Goal: Contribute content: Contribute content

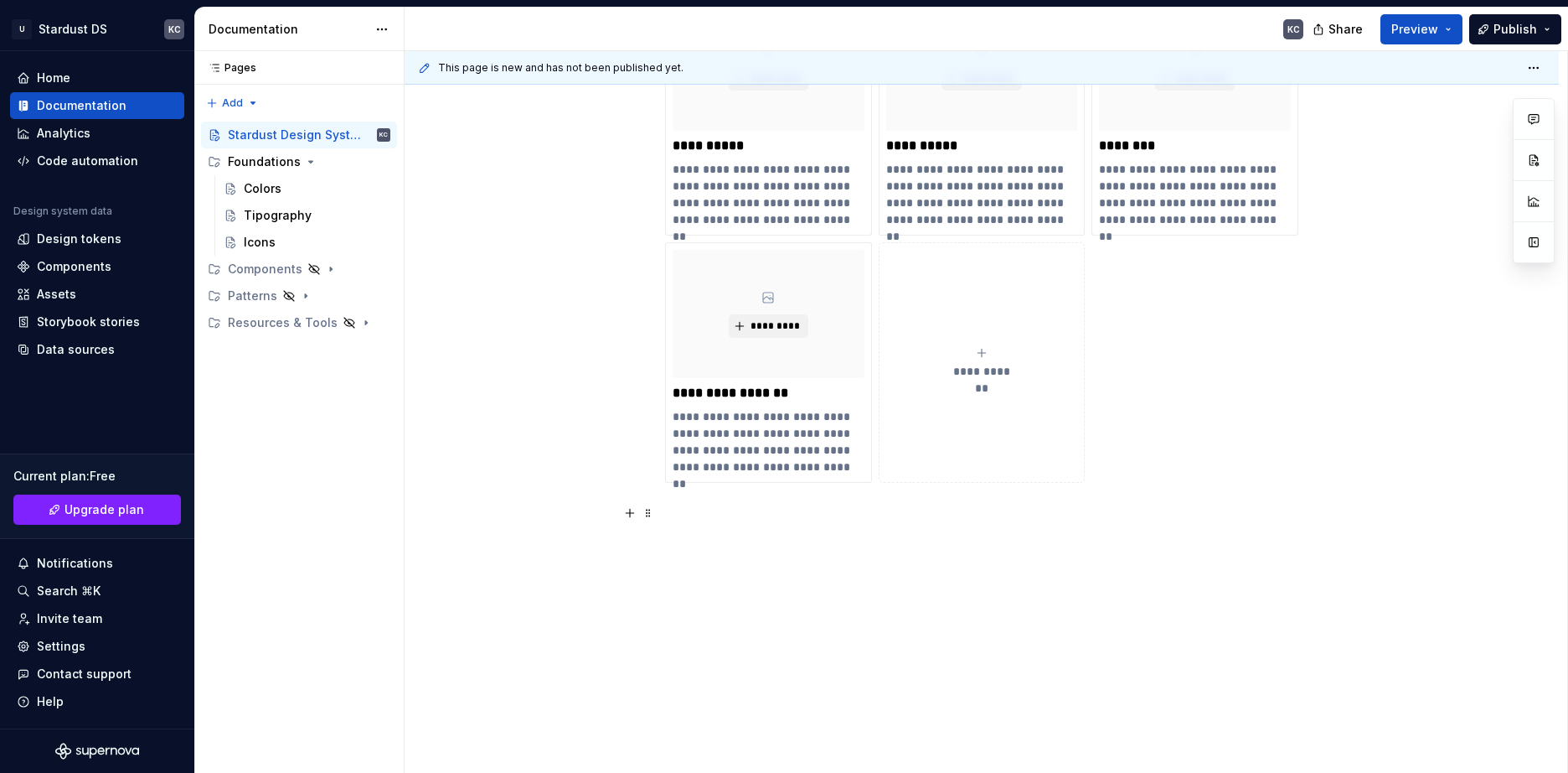
scroll to position [453, 0]
click at [311, 158] on icon "Page tree" at bounding box center [311, 162] width 14 height 14
click at [351, 165] on button "Page tree" at bounding box center [355, 162] width 23 height 23
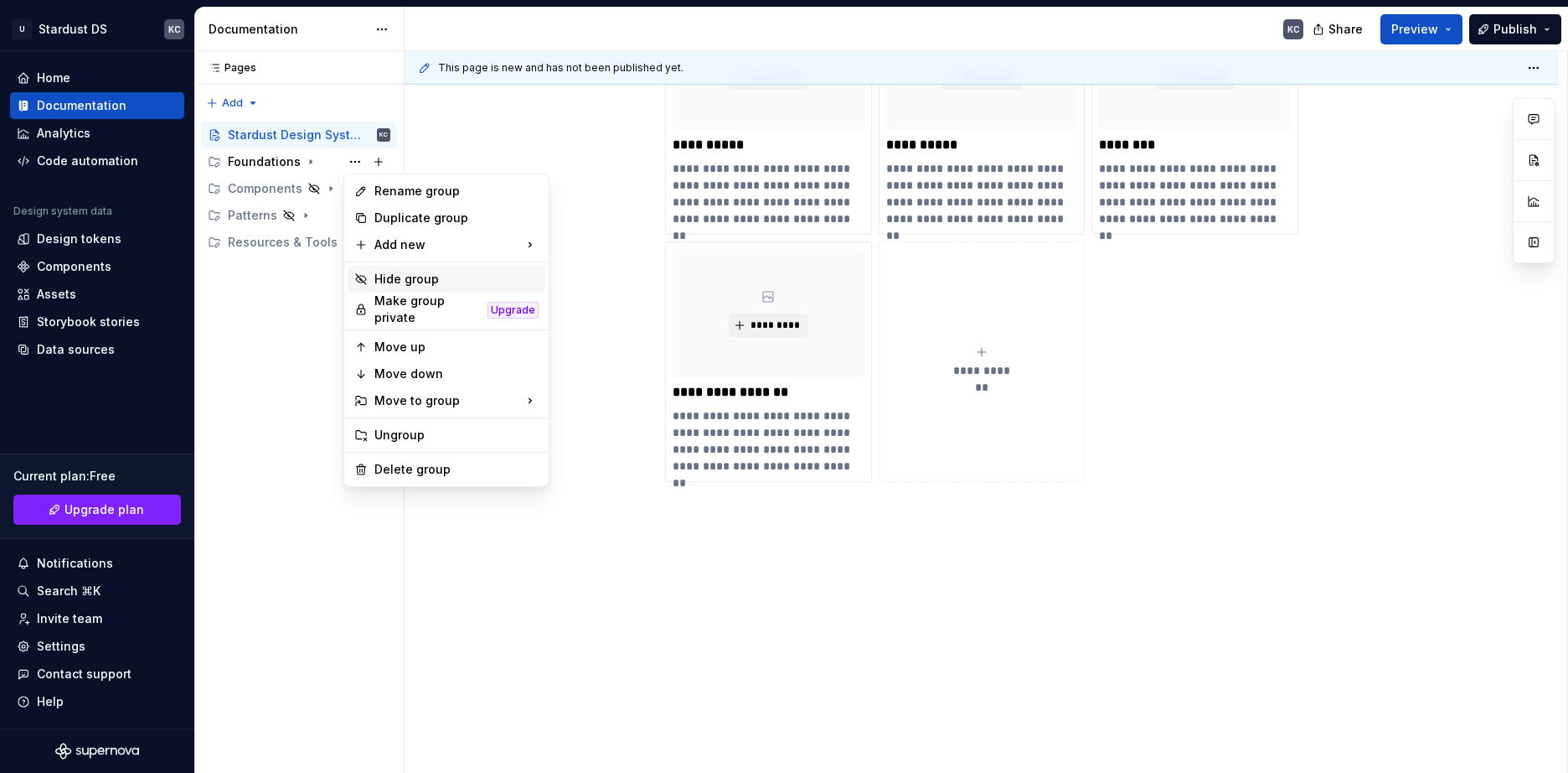
click at [392, 275] on div "Hide group" at bounding box center [457, 278] width 164 height 17
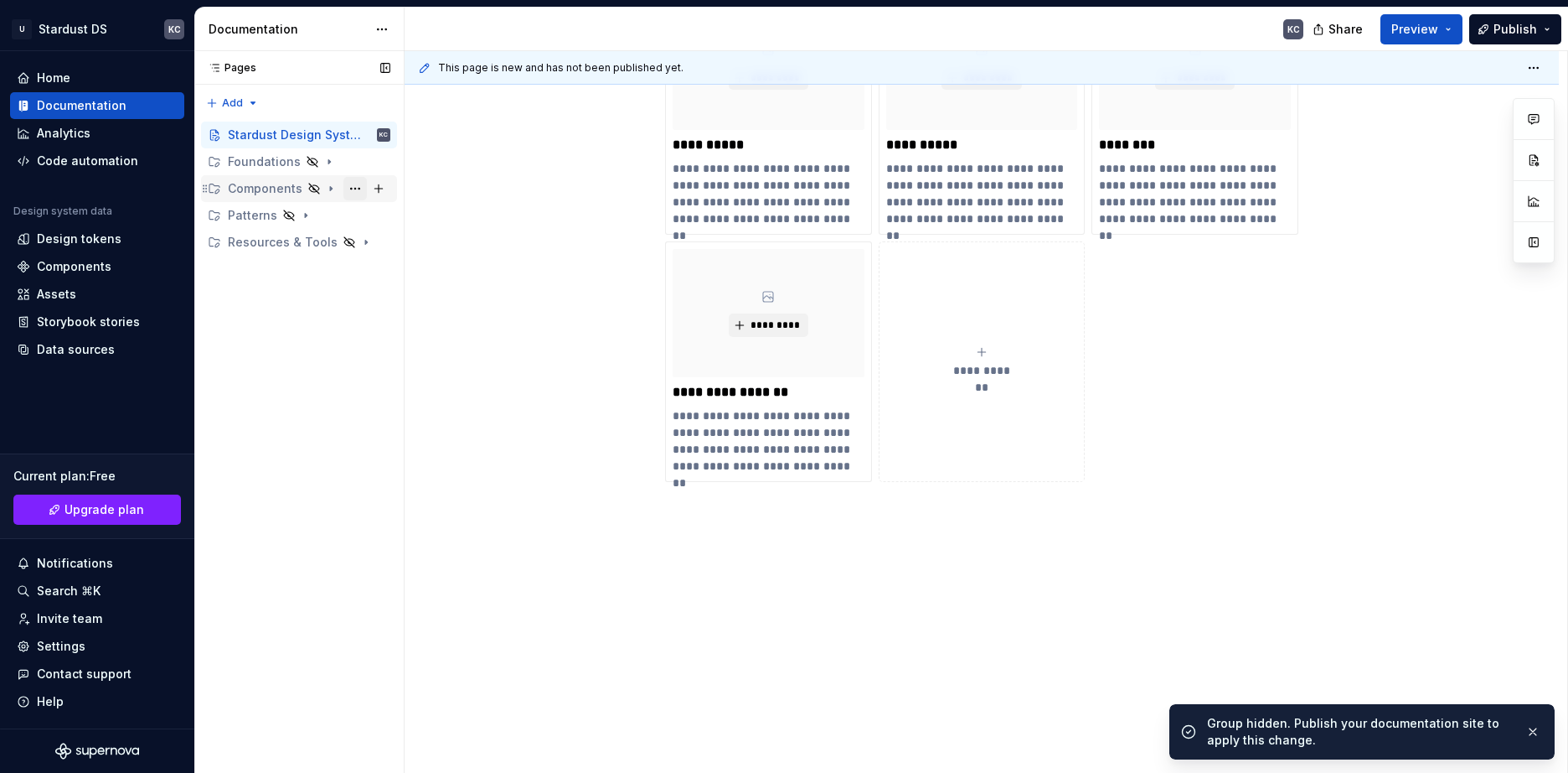
click at [349, 191] on button "Page tree" at bounding box center [355, 188] width 23 height 23
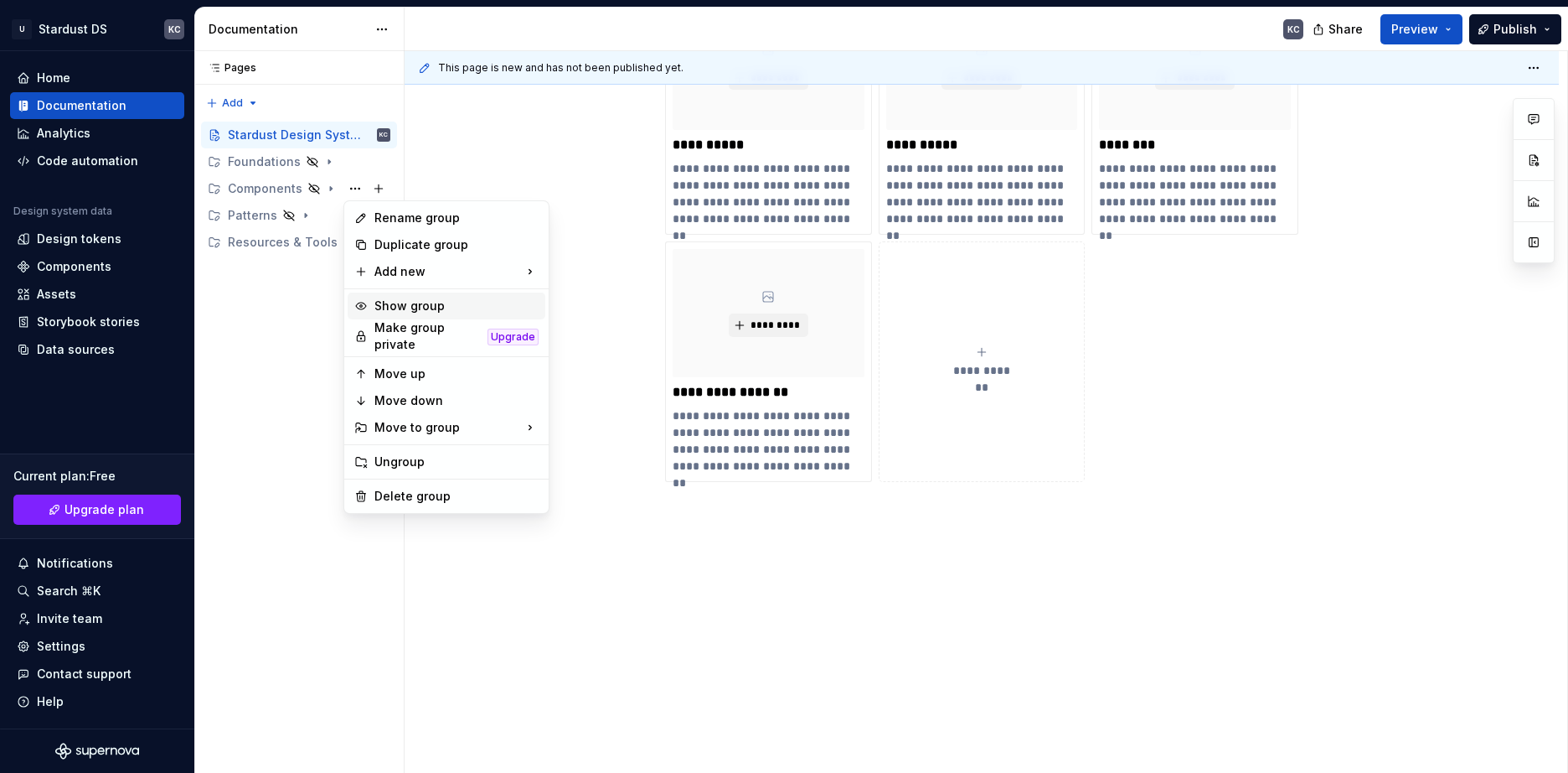
click at [423, 305] on div "Show group" at bounding box center [457, 305] width 164 height 17
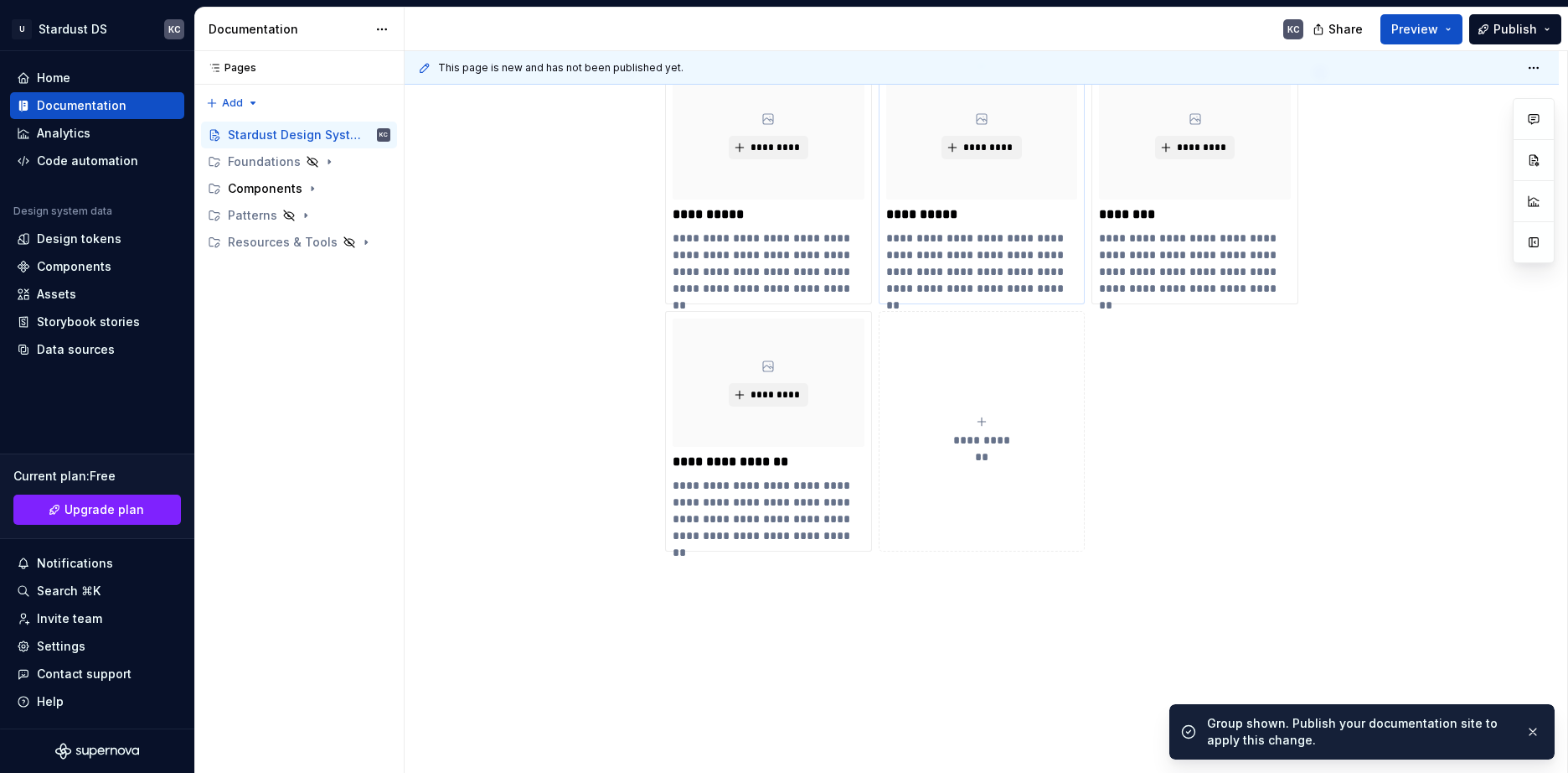
scroll to position [285, 0]
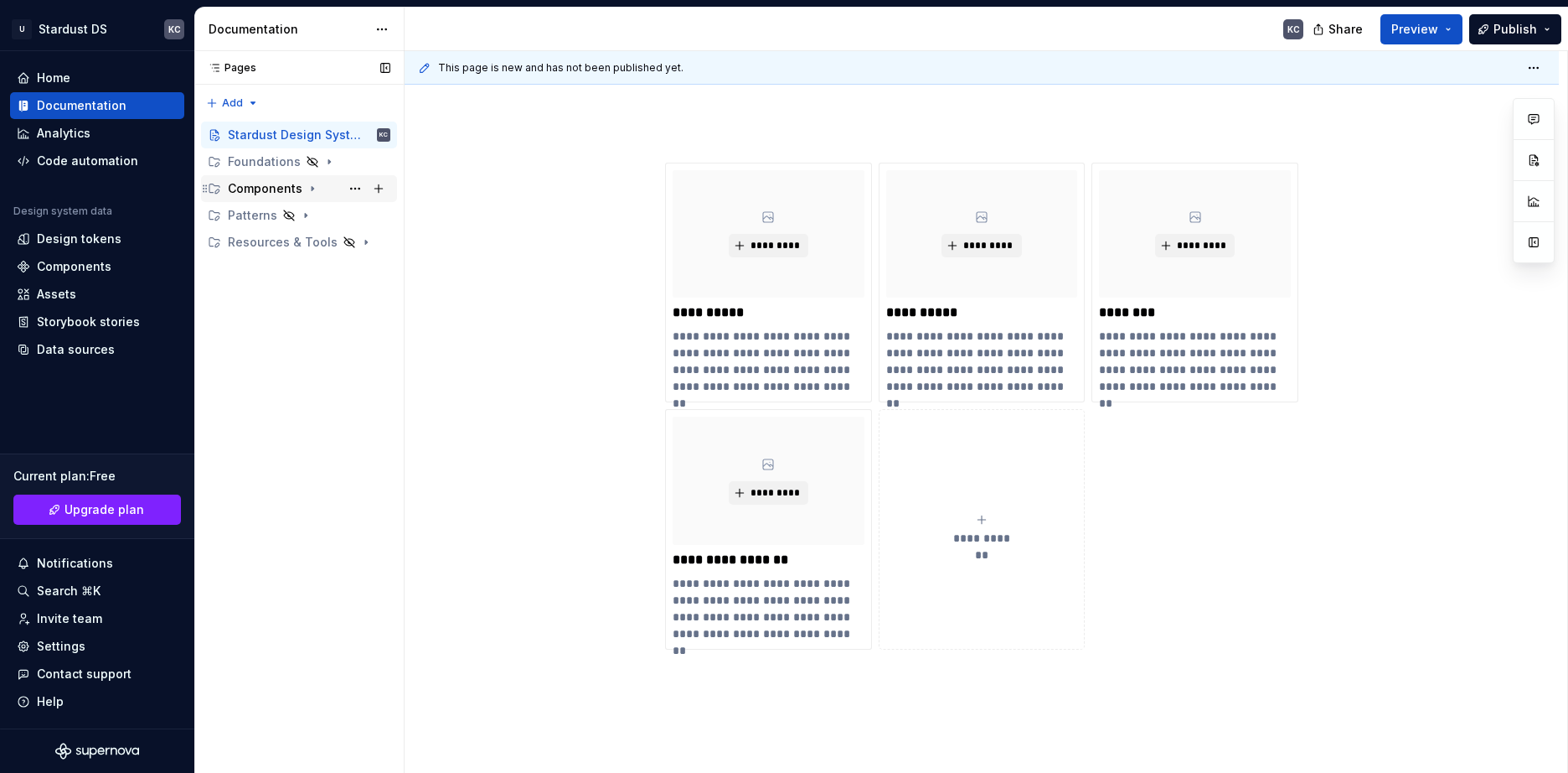
click at [308, 186] on icon "Page tree" at bounding box center [312, 188] width 14 height 14
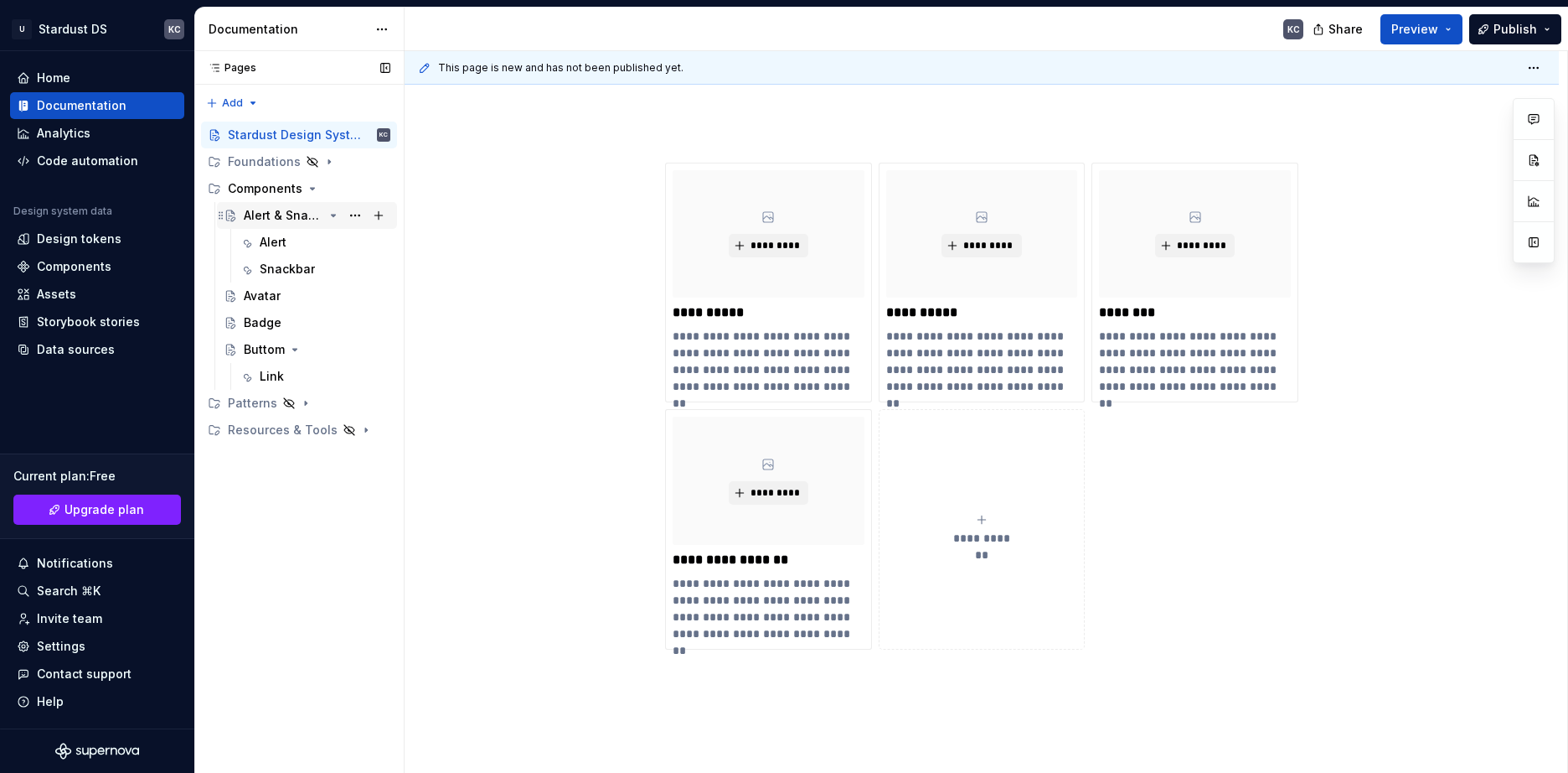
click at [298, 212] on div "Alert & Snackbar" at bounding box center [284, 215] width 80 height 17
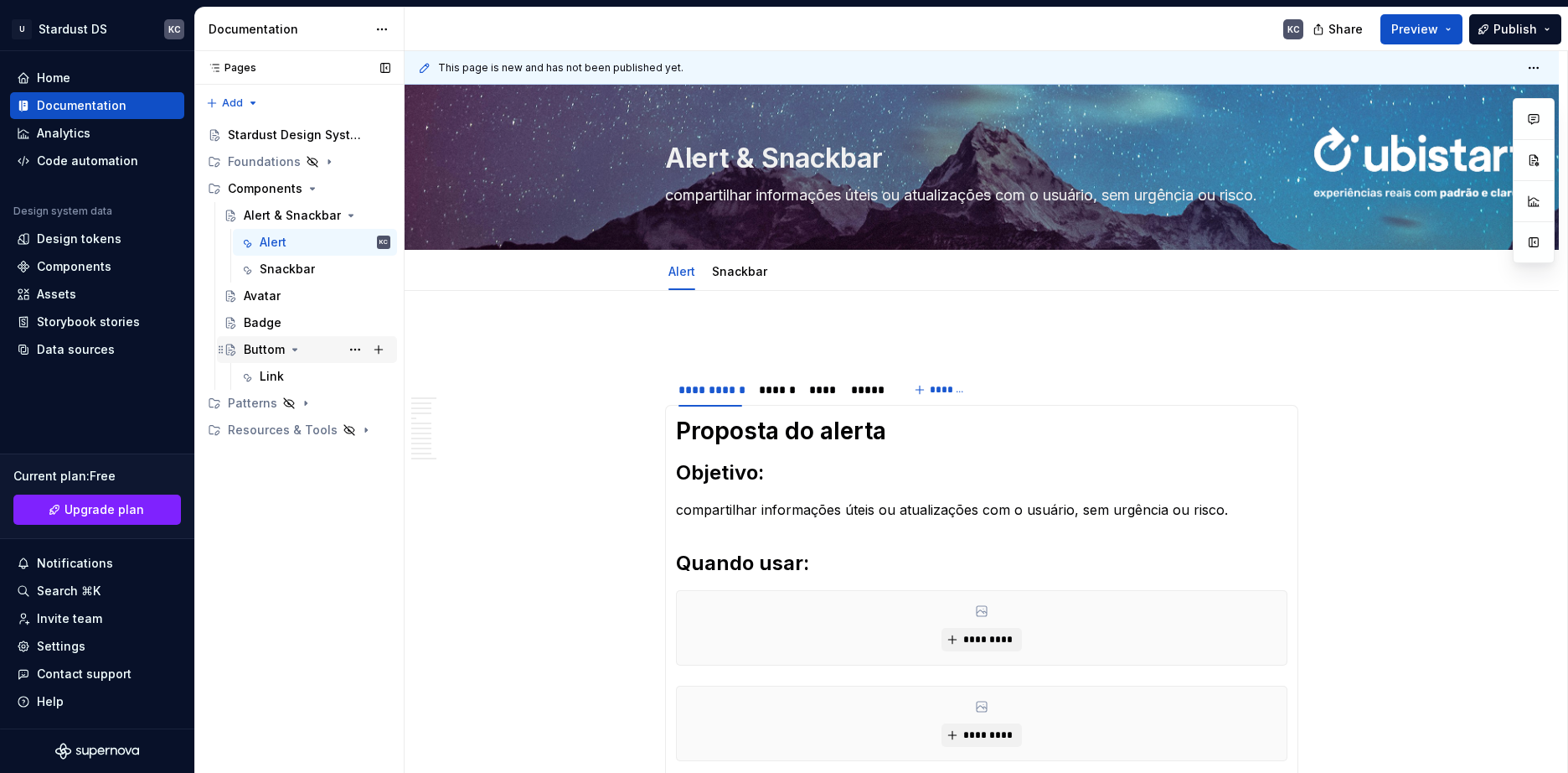
click at [277, 342] on div "Buttom" at bounding box center [264, 348] width 41 height 17
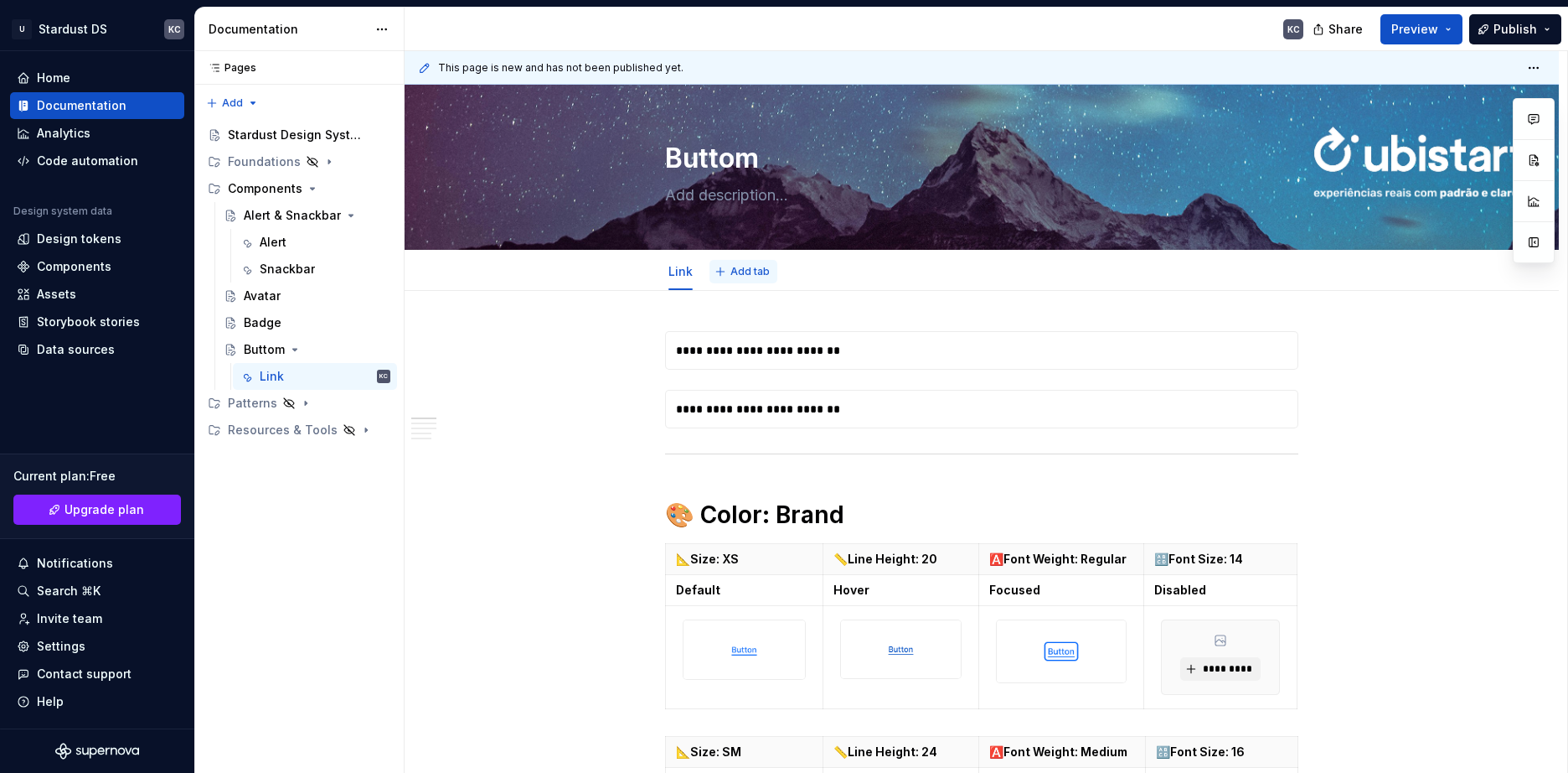
type textarea "*"
click at [726, 273] on button "Add tab" at bounding box center [744, 271] width 68 height 23
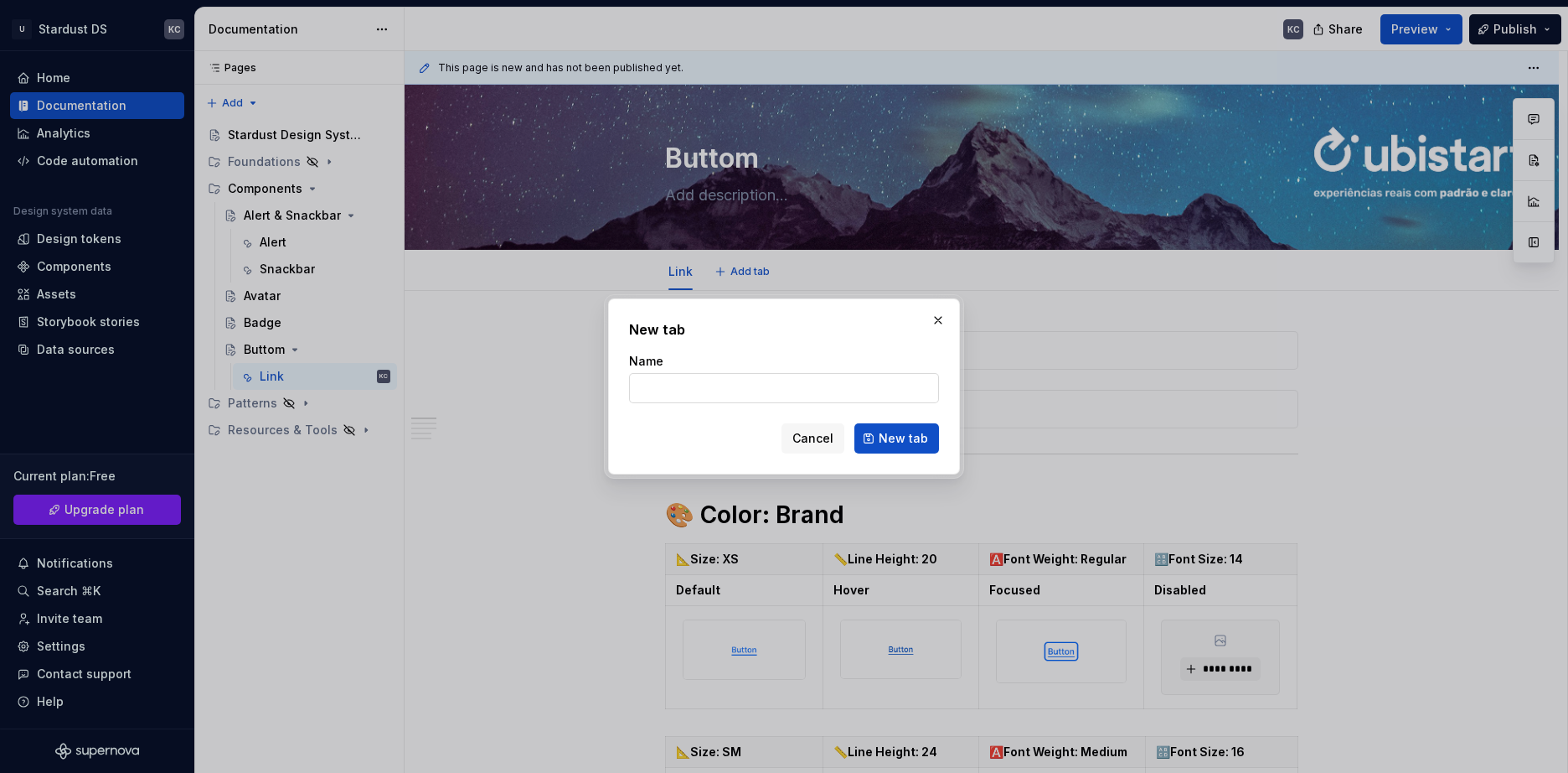
click at [675, 382] on input "Name" at bounding box center [784, 387] width 310 height 30
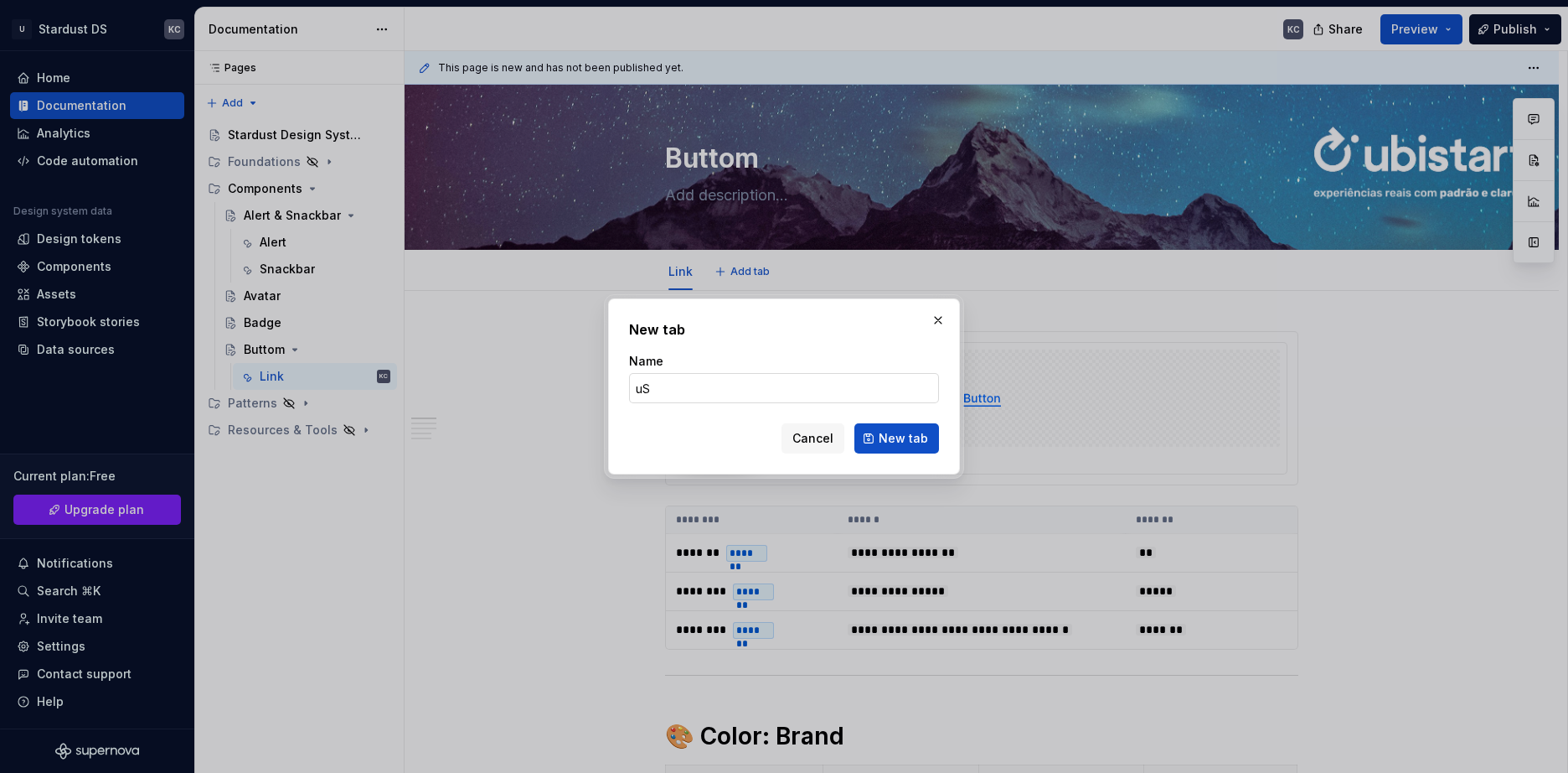
type input "u"
type input "Usage"
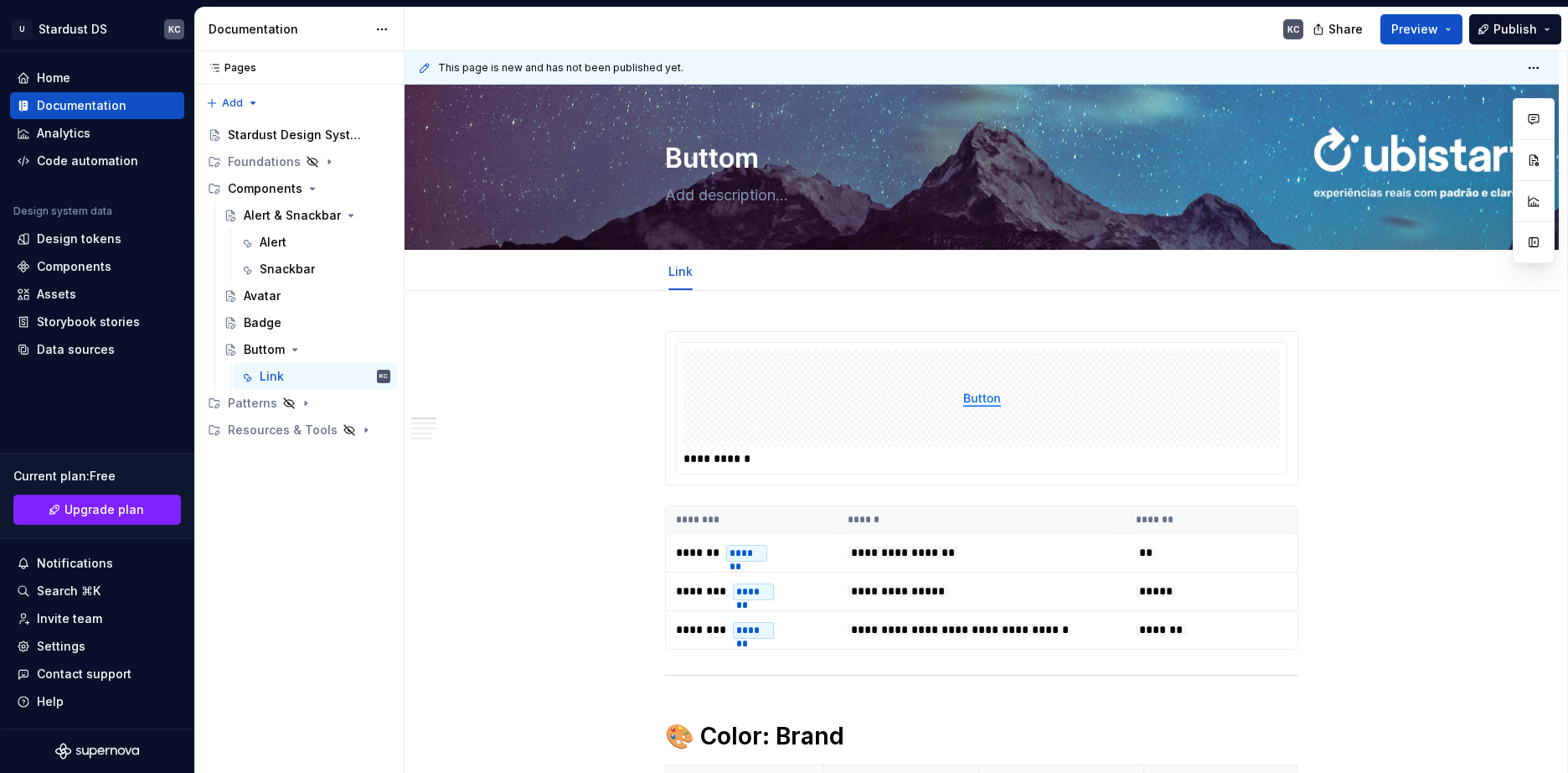
type textarea "*"
click at [738, 273] on span "Add tab" at bounding box center [750, 271] width 39 height 14
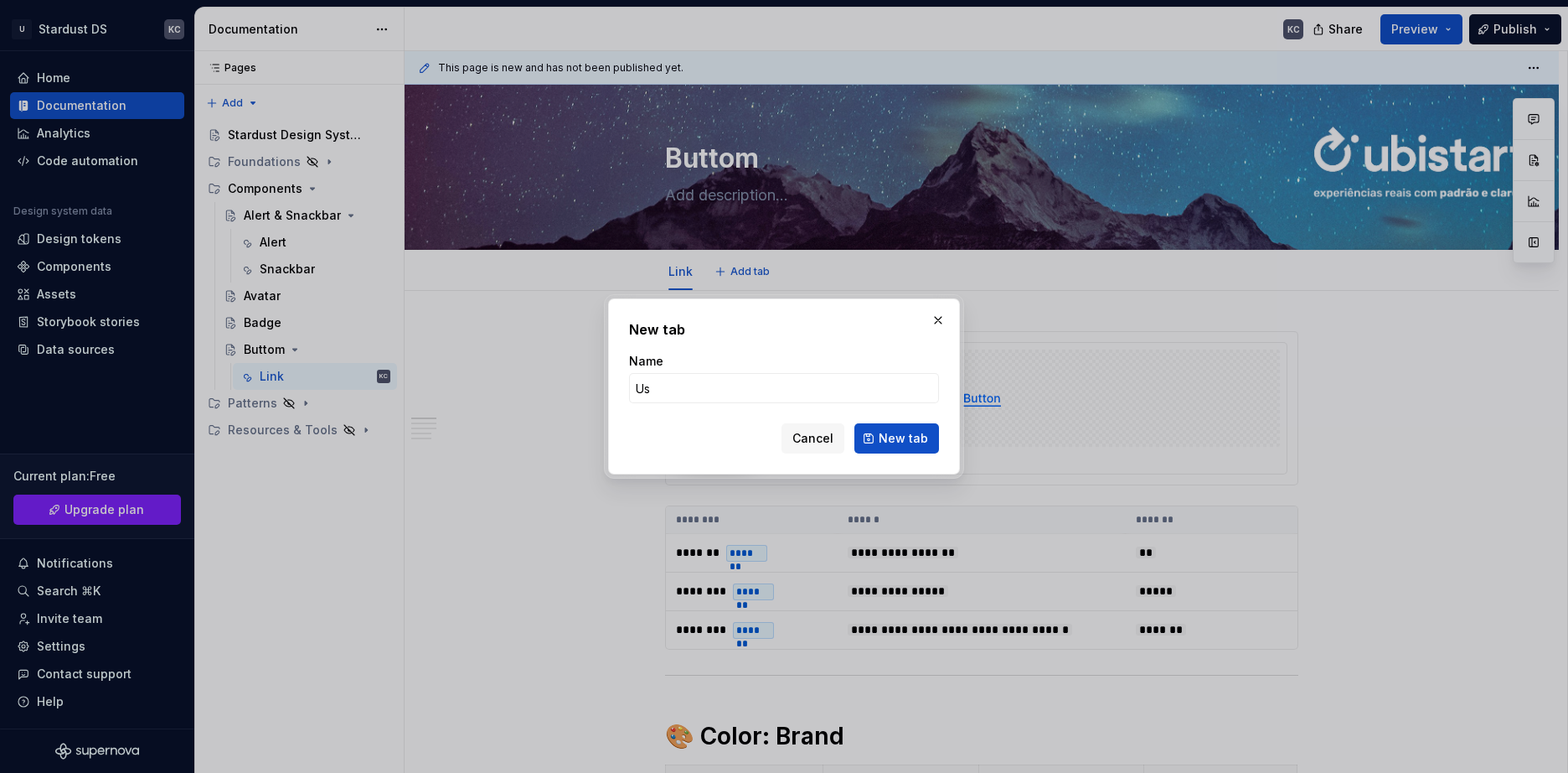
type input "Usa"
type textarea "*"
type input "Usage"
click at [885, 437] on span "New tab" at bounding box center [904, 437] width 50 height 17
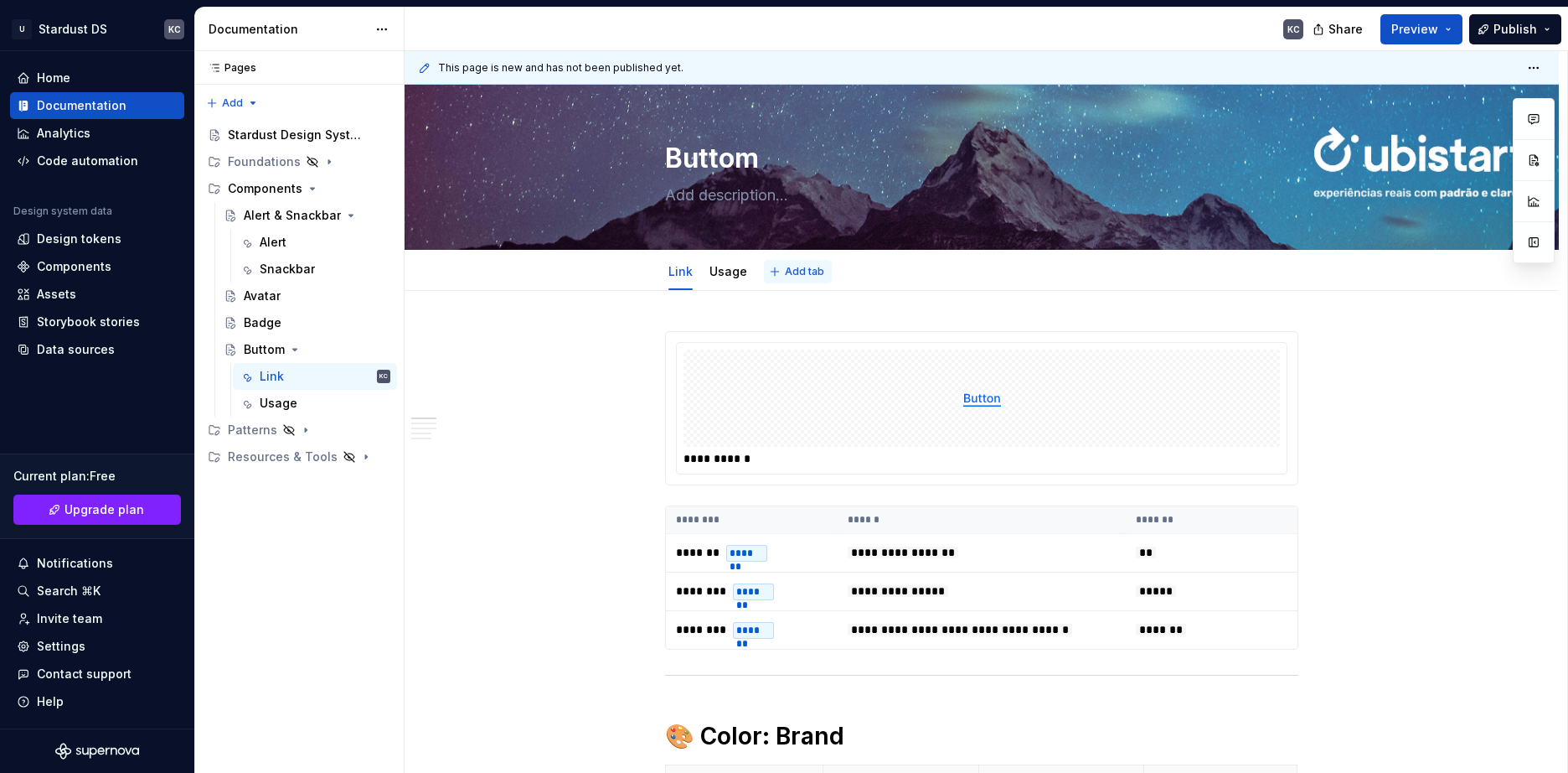
click at [790, 270] on span "Add tab" at bounding box center [804, 271] width 39 height 14
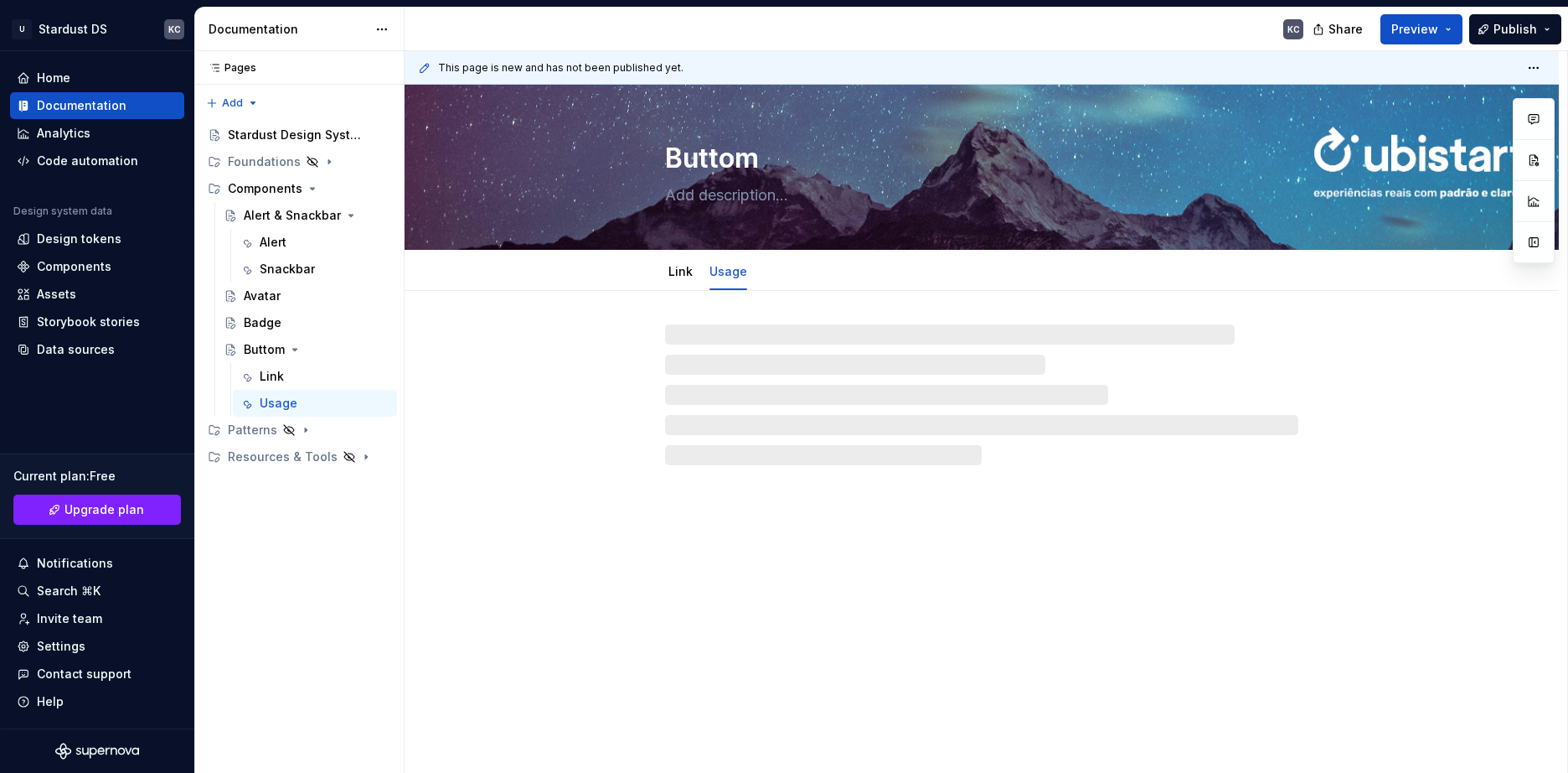
click at [708, 385] on div at bounding box center [982, 394] width 633 height 141
click at [779, 269] on button "Add tab" at bounding box center [798, 271] width 68 height 23
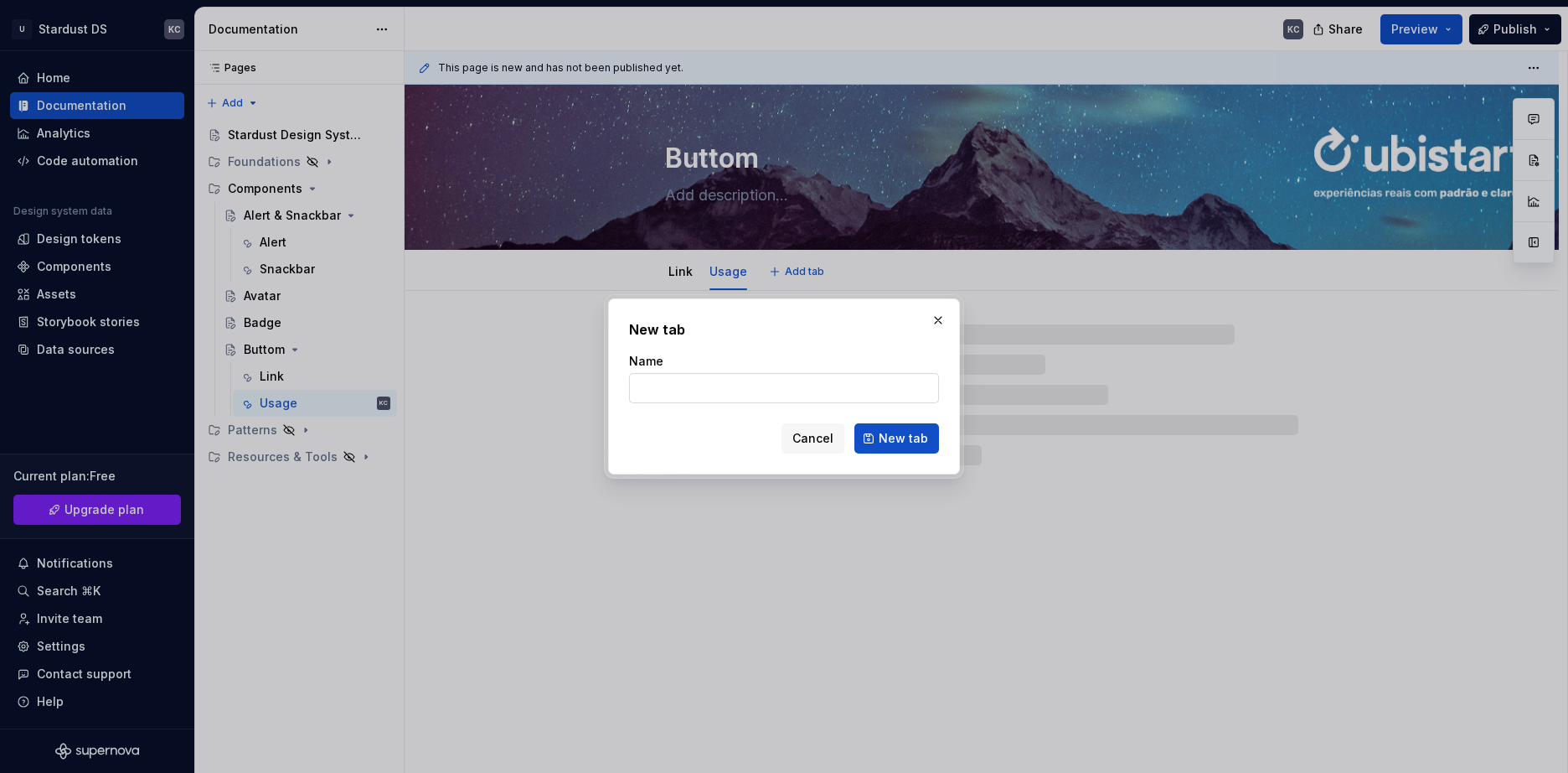
click at [698, 391] on input "Name" at bounding box center [784, 387] width 310 height 30
type textarea "*"
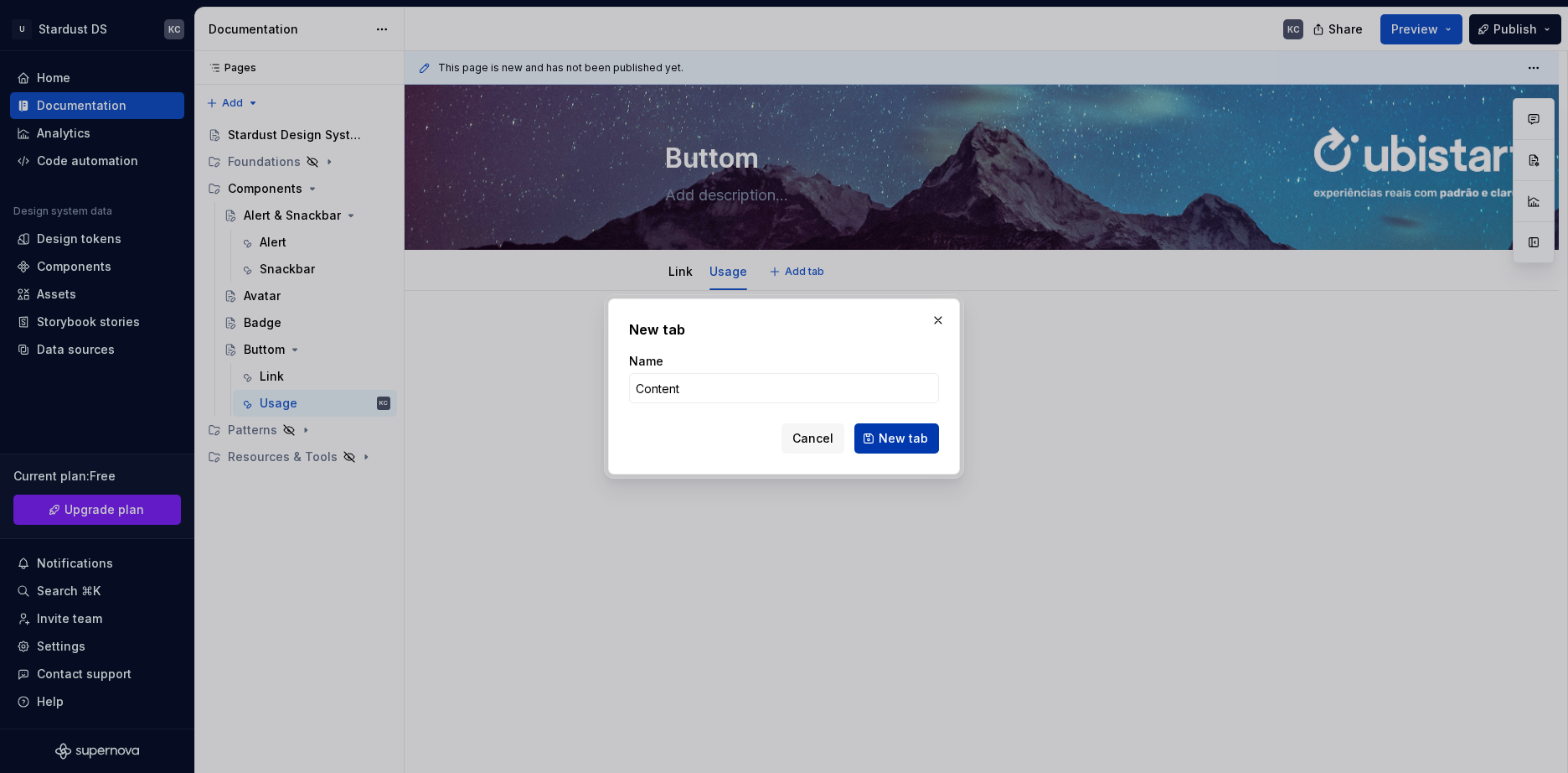
type input "Content"
click at [879, 435] on button "New tab" at bounding box center [897, 438] width 85 height 30
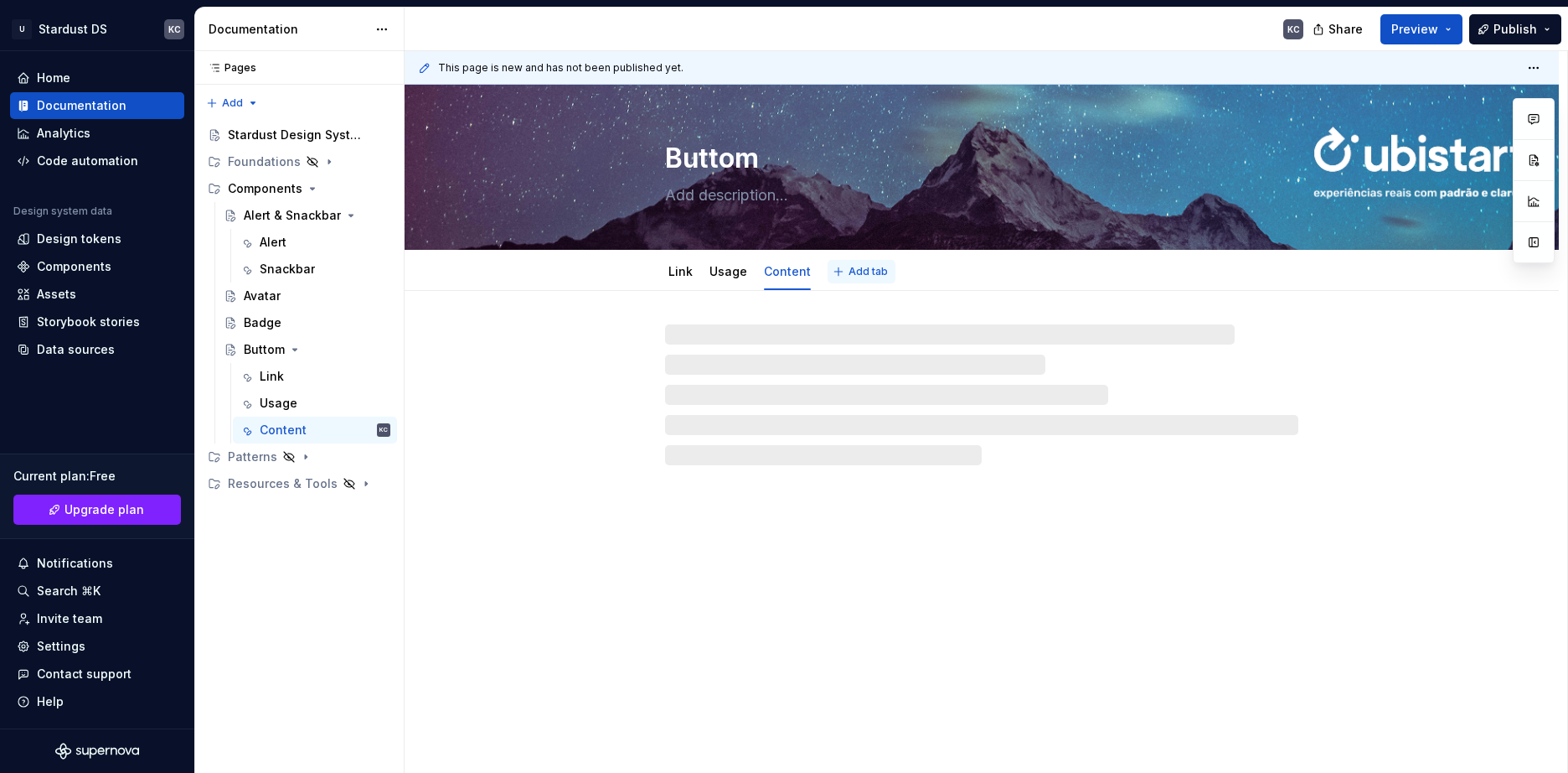
click at [856, 268] on span "Add tab" at bounding box center [868, 271] width 39 height 14
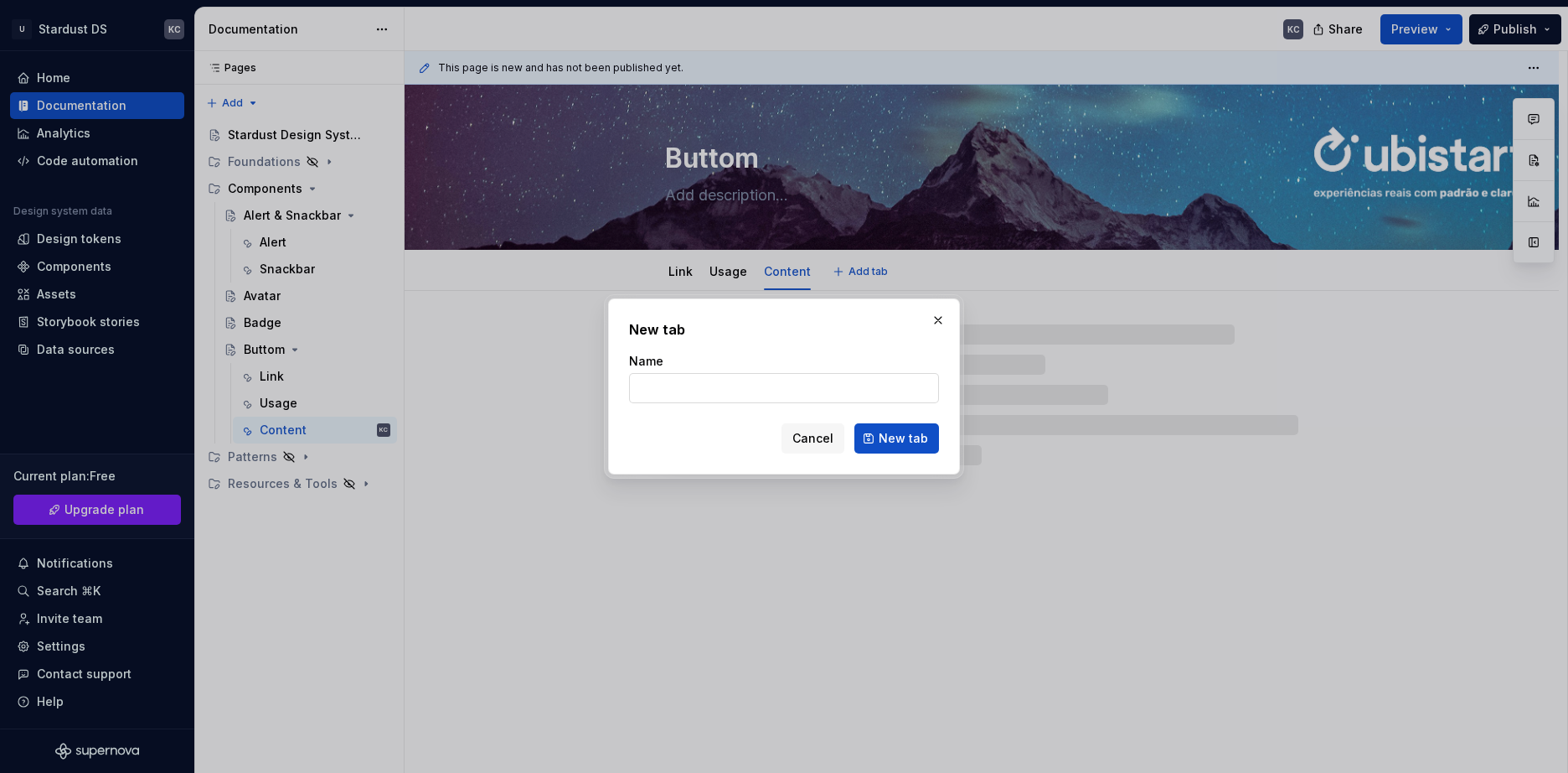
click at [670, 384] on input "Name" at bounding box center [784, 387] width 310 height 30
type textarea "*"
type input "Spec"
type textarea "*"
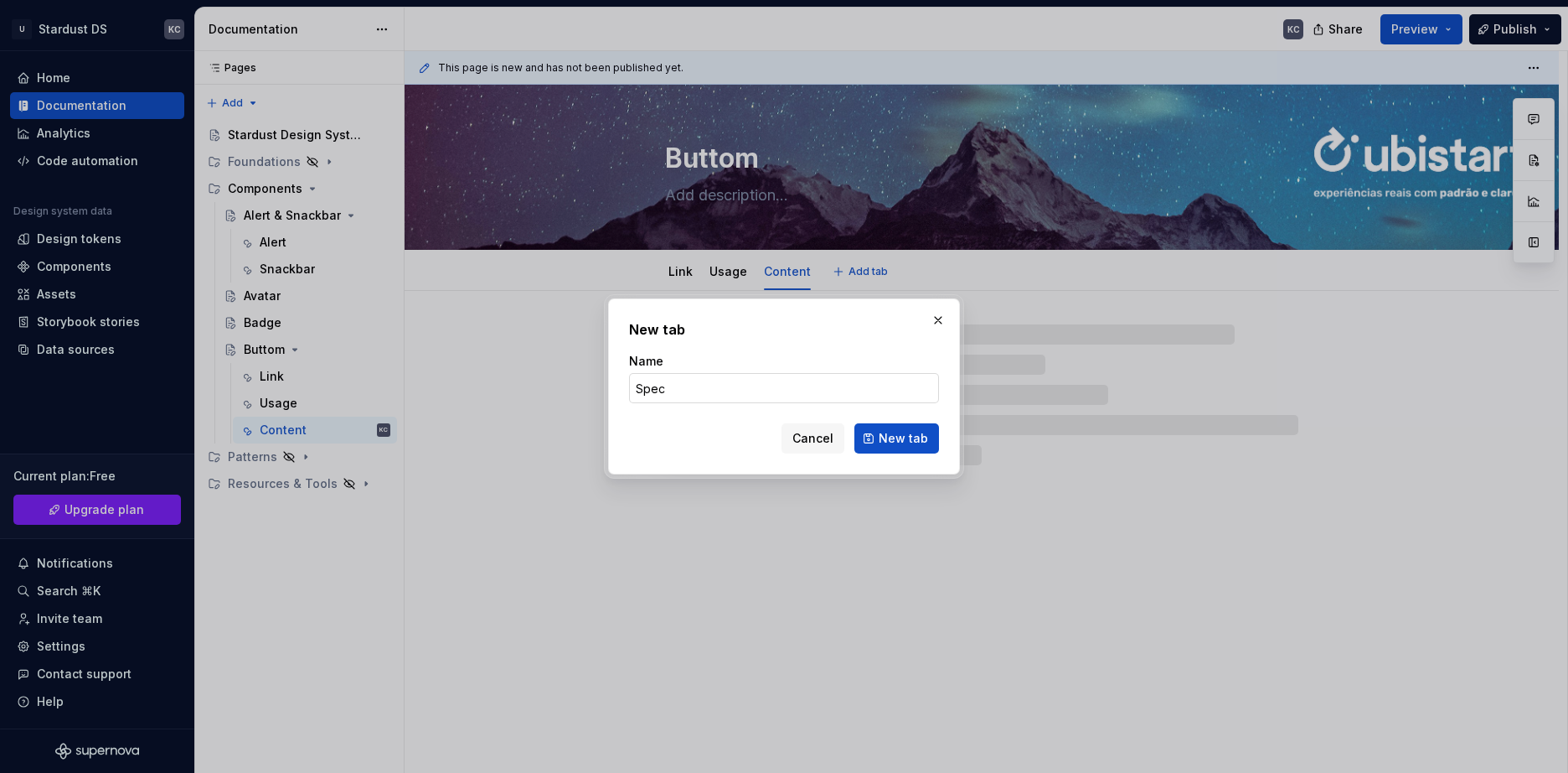
type input "Specj"
type textarea "*"
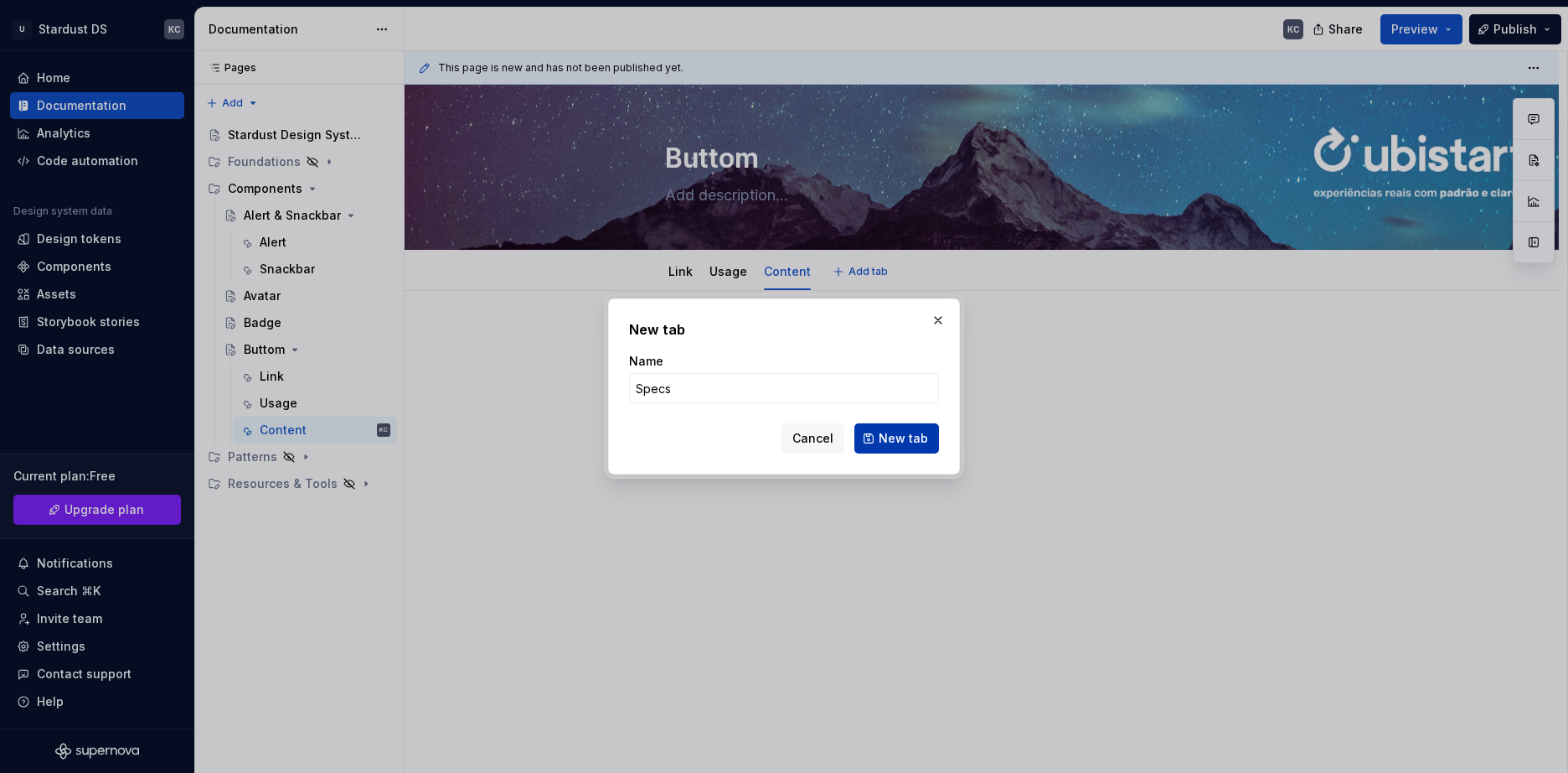
type input "Specs"
click at [907, 435] on span "New tab" at bounding box center [904, 437] width 50 height 17
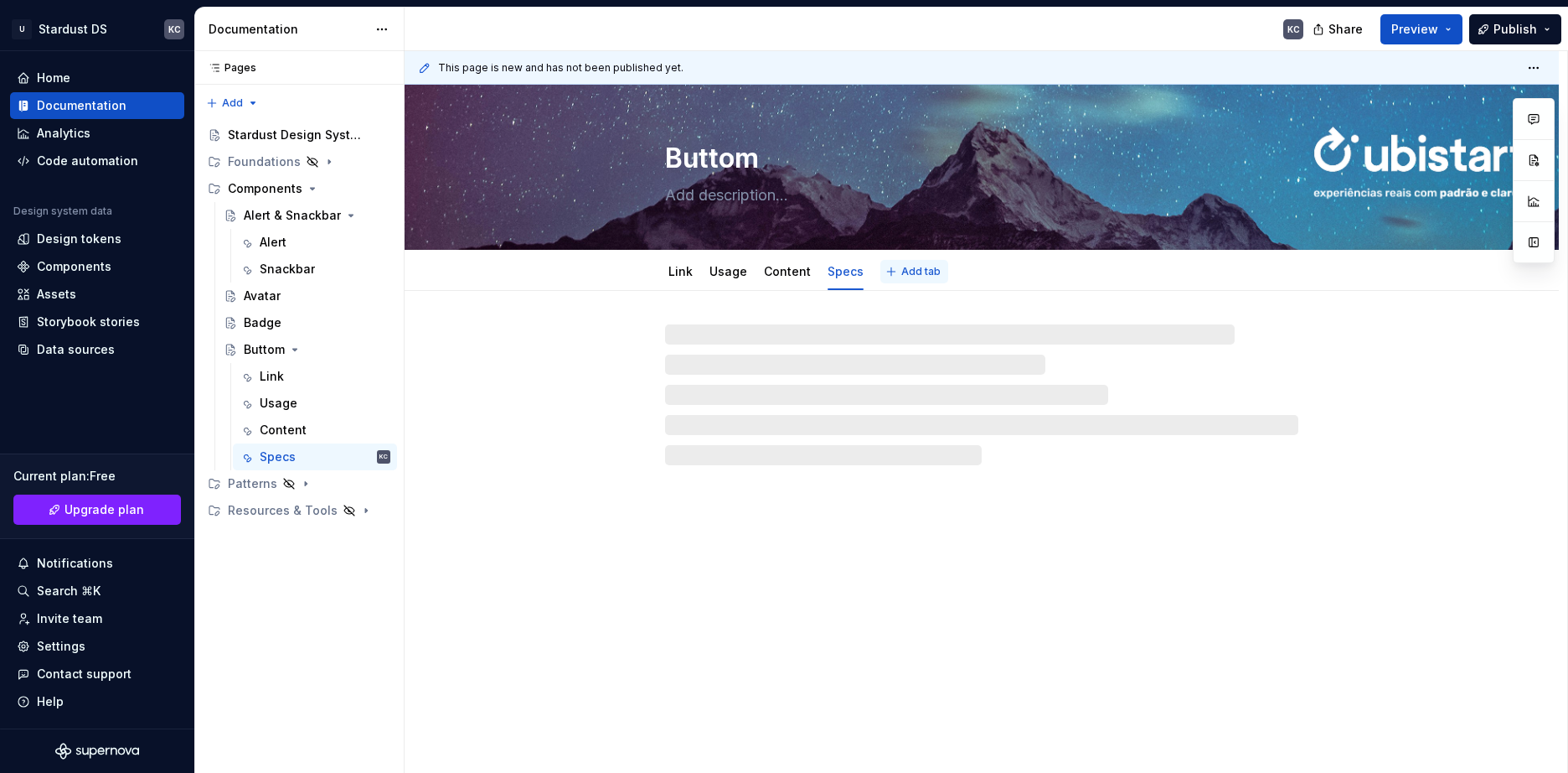
click at [891, 267] on button "Add tab" at bounding box center [914, 271] width 68 height 23
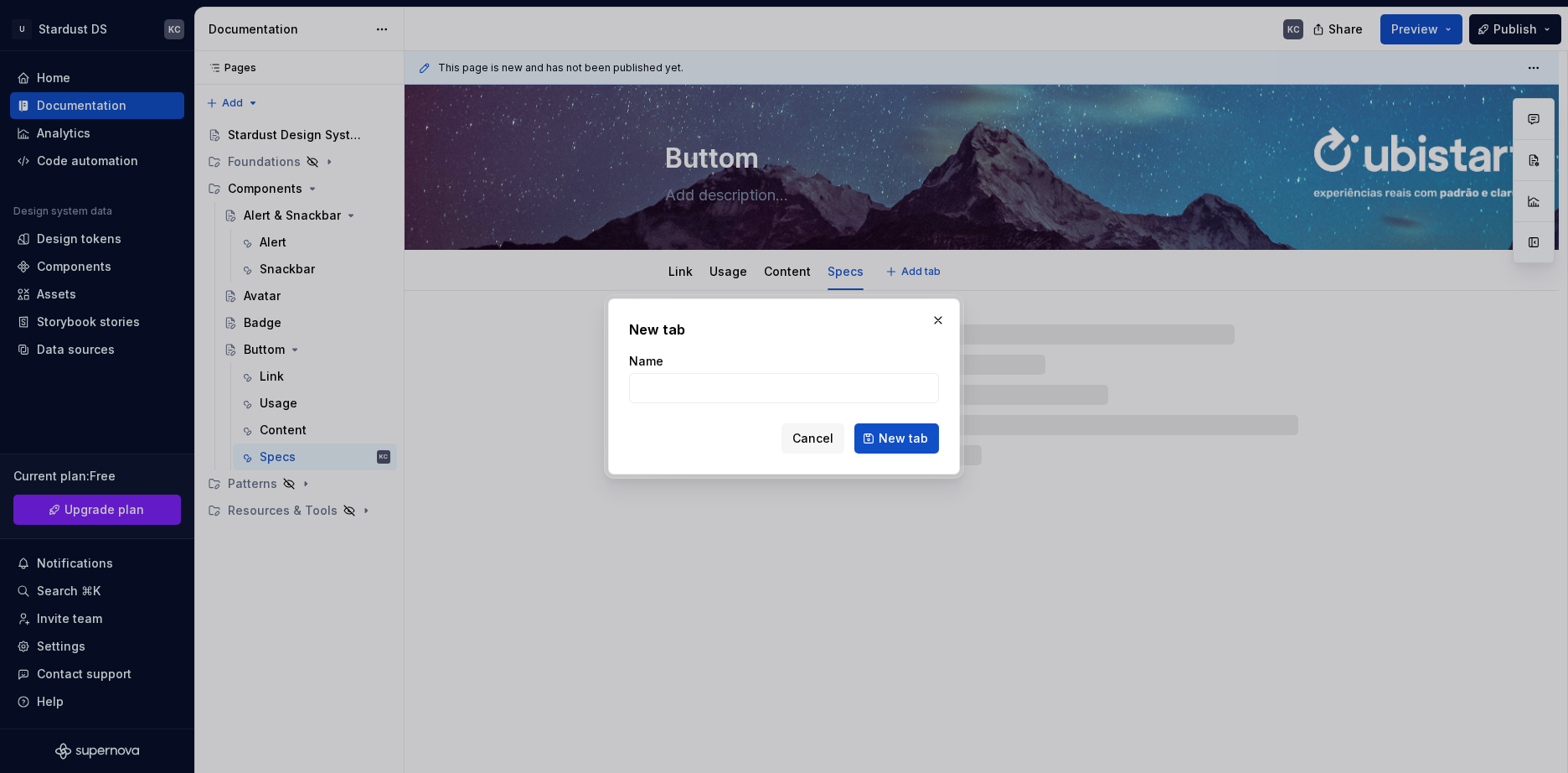
type textarea "*"
click at [777, 398] on input "Name" at bounding box center [784, 387] width 310 height 30
type input "S"
type textarea "*"
type input "Sta"
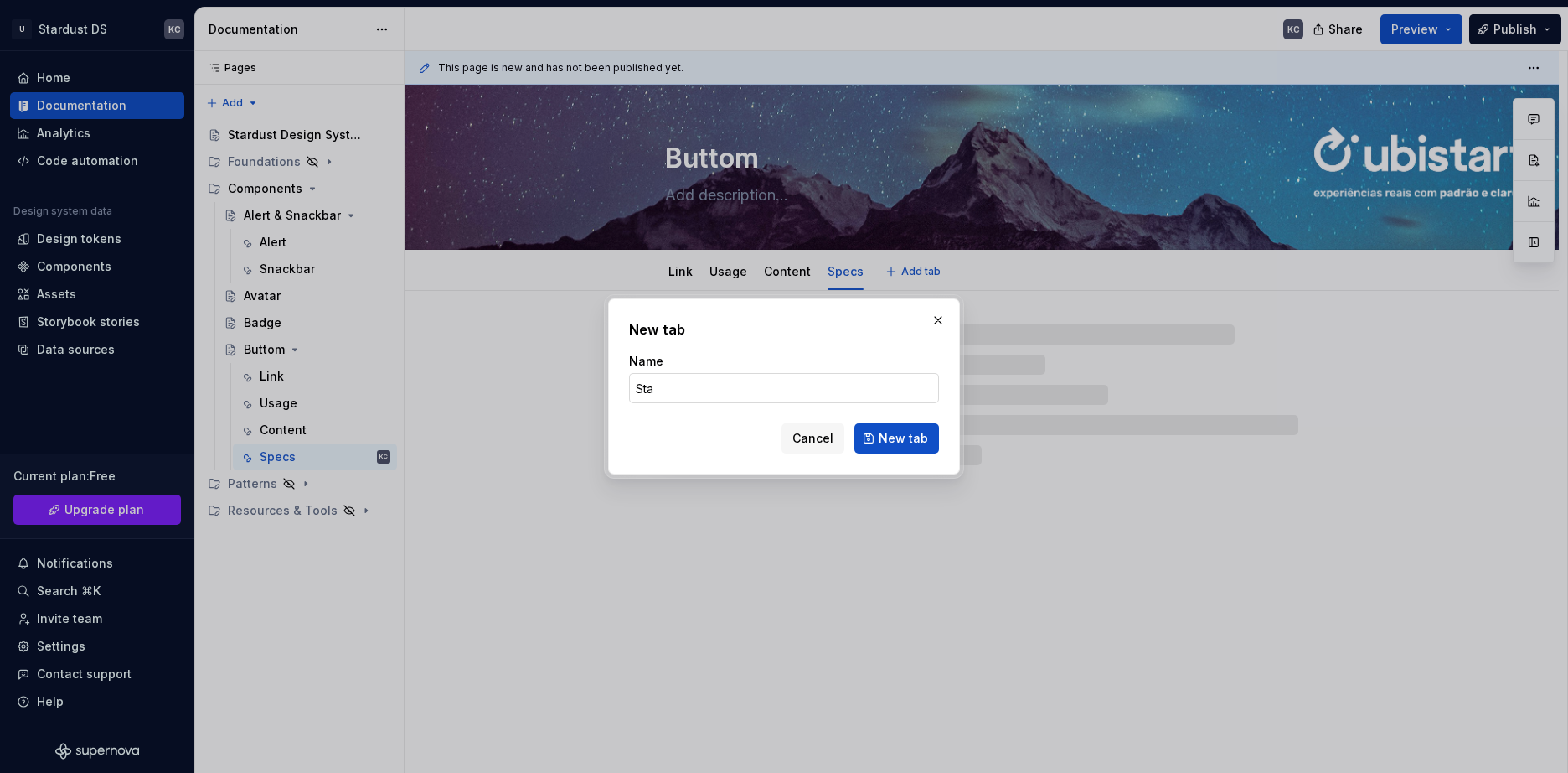
type textarea "*"
type input "Statu"
type textarea "*"
type input "Status & changelog"
type textarea "*"
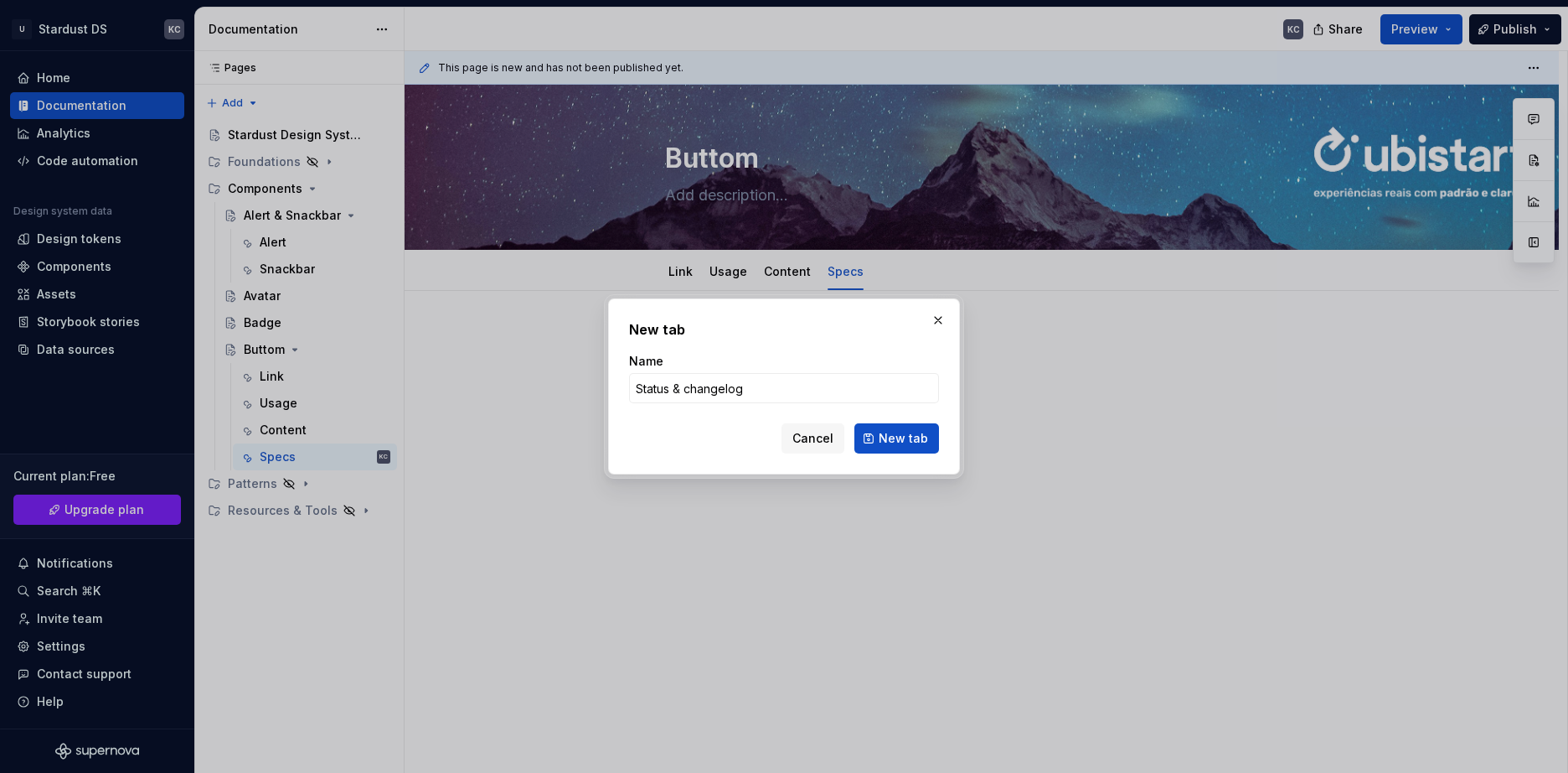
type input "Status & changelog"
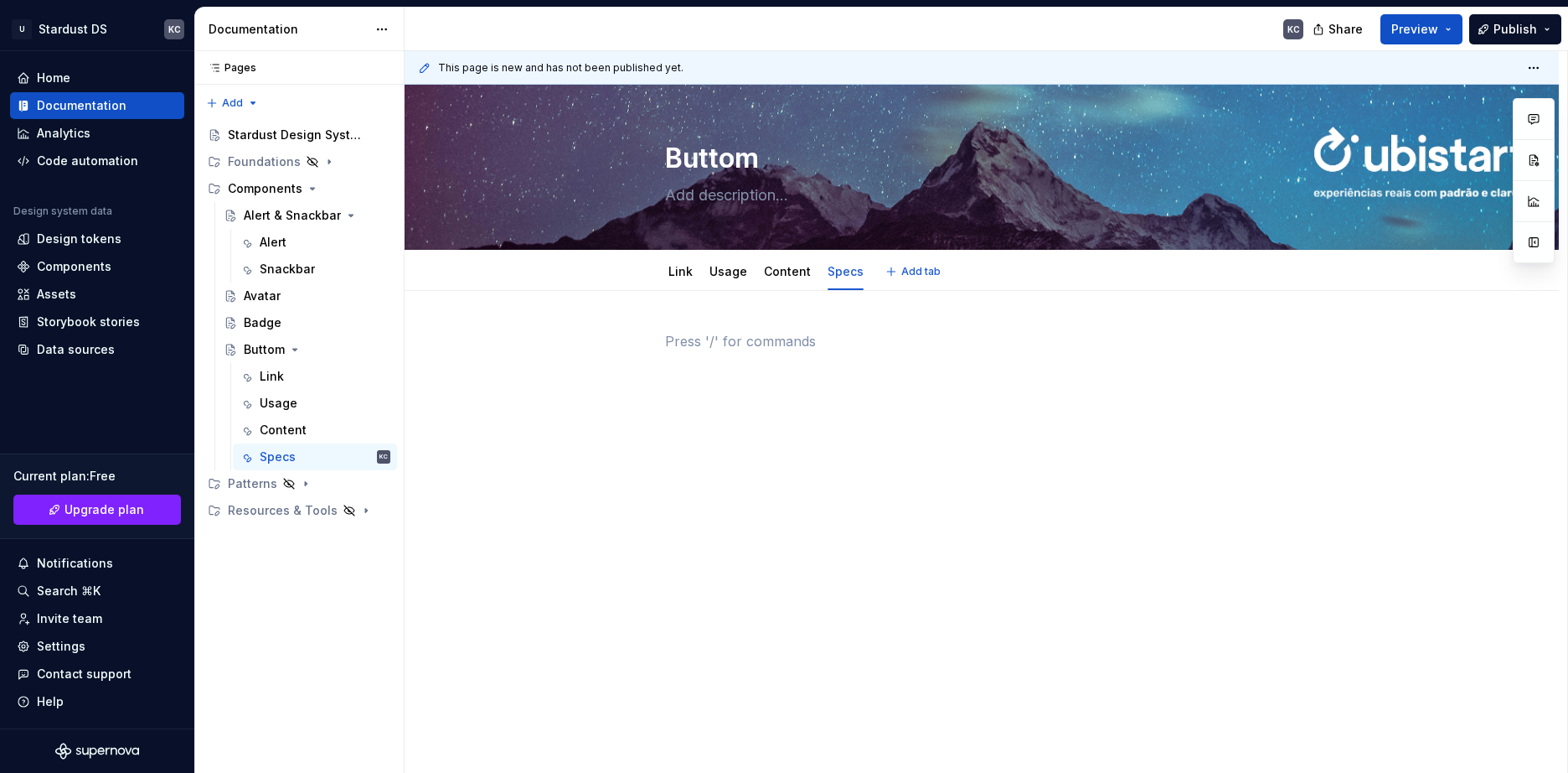
drag, startPoint x: 542, startPoint y: 638, endPoint x: 732, endPoint y: 557, distance: 206.5
click at [715, 272] on link "Usage" at bounding box center [728, 270] width 38 height 15
click at [273, 133] on div "Stardust Design System" at bounding box center [284, 135] width 112 height 17
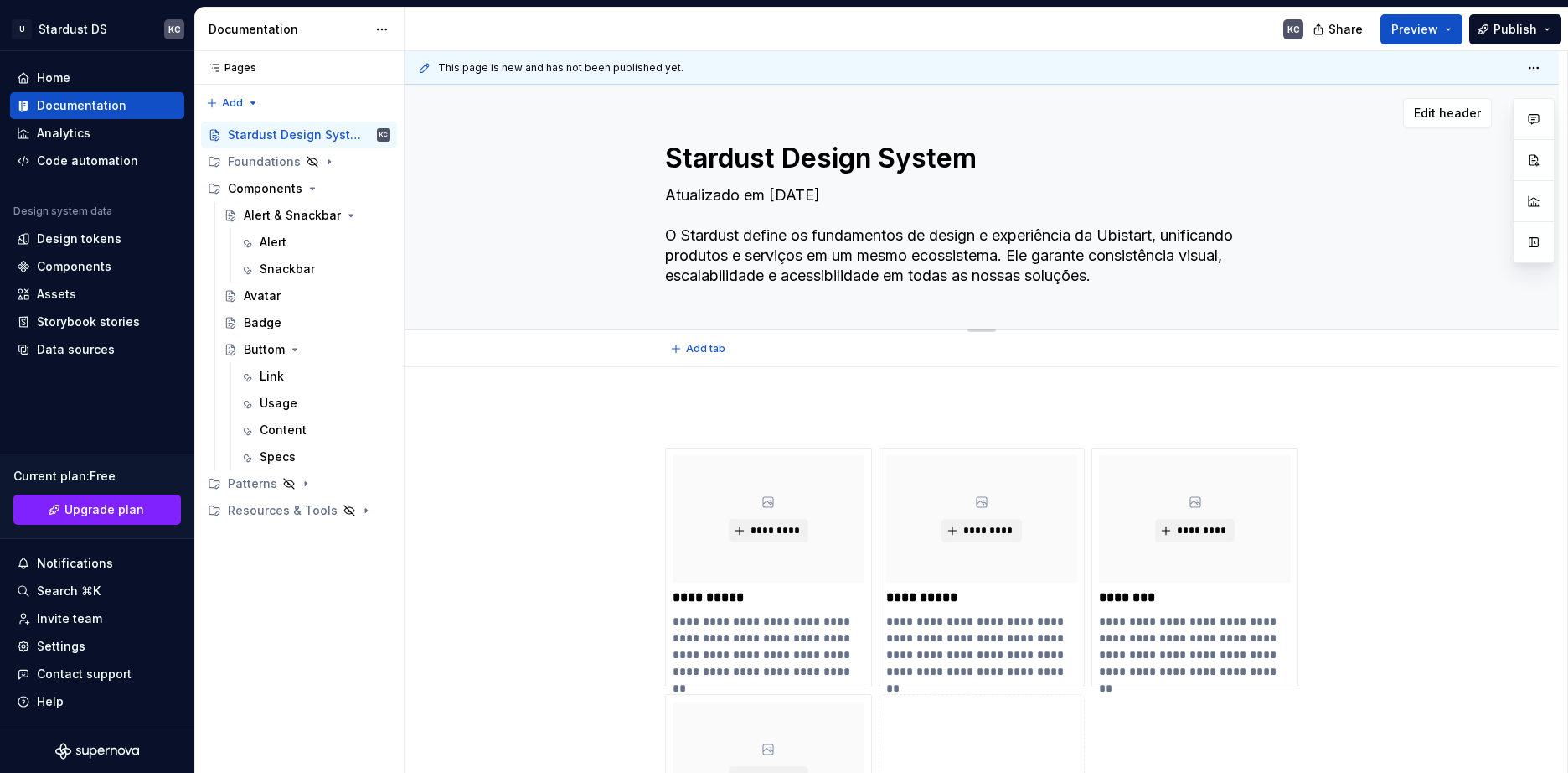
click at [774, 156] on textarea "Stardust Design System" at bounding box center [978, 158] width 633 height 40
type textarea "*"
type textarea "W"
type textarea "*"
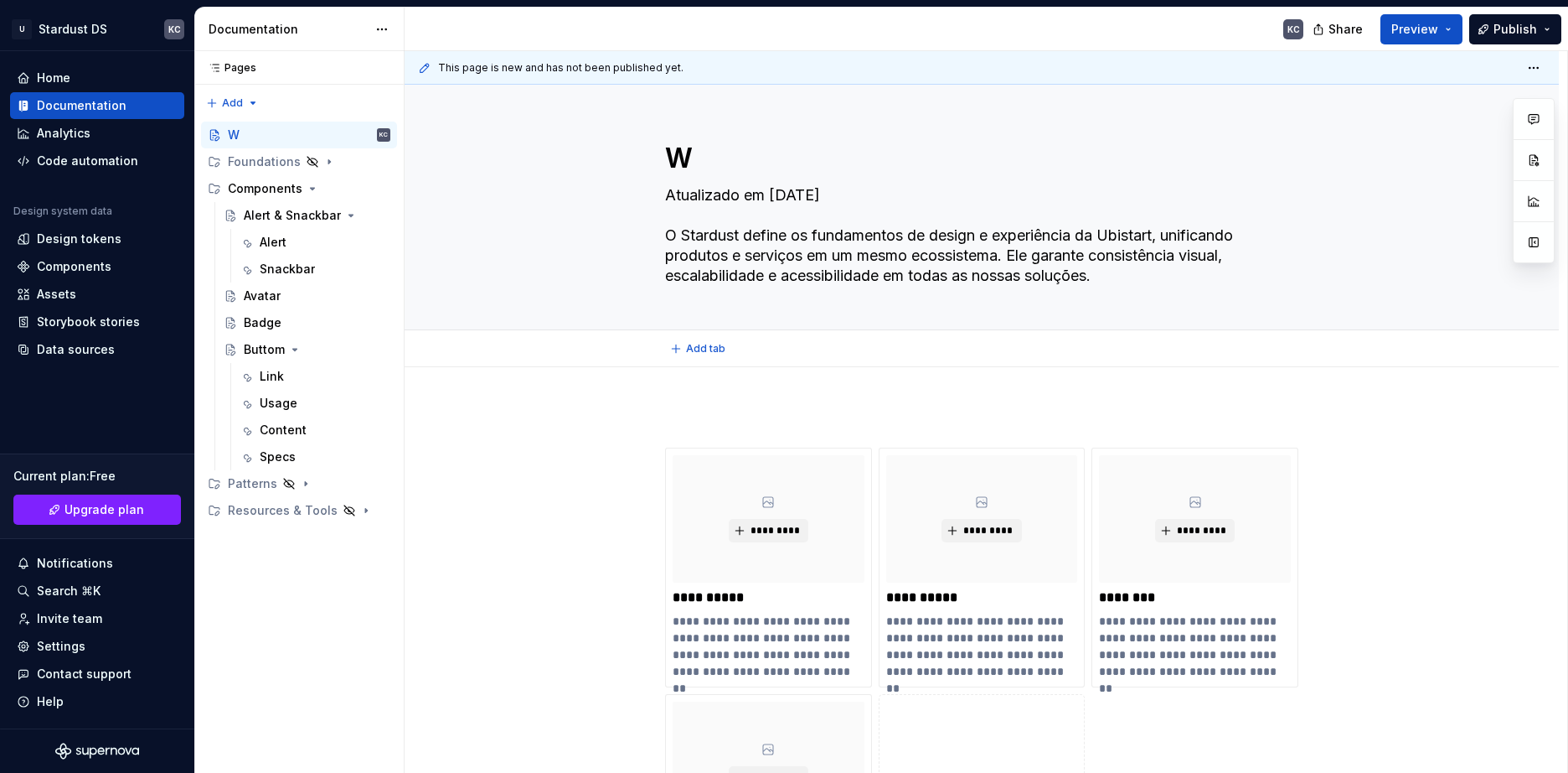
type textarea "We"
type textarea "*"
type textarea "Wel"
type textarea "*"
type textarea "Welc"
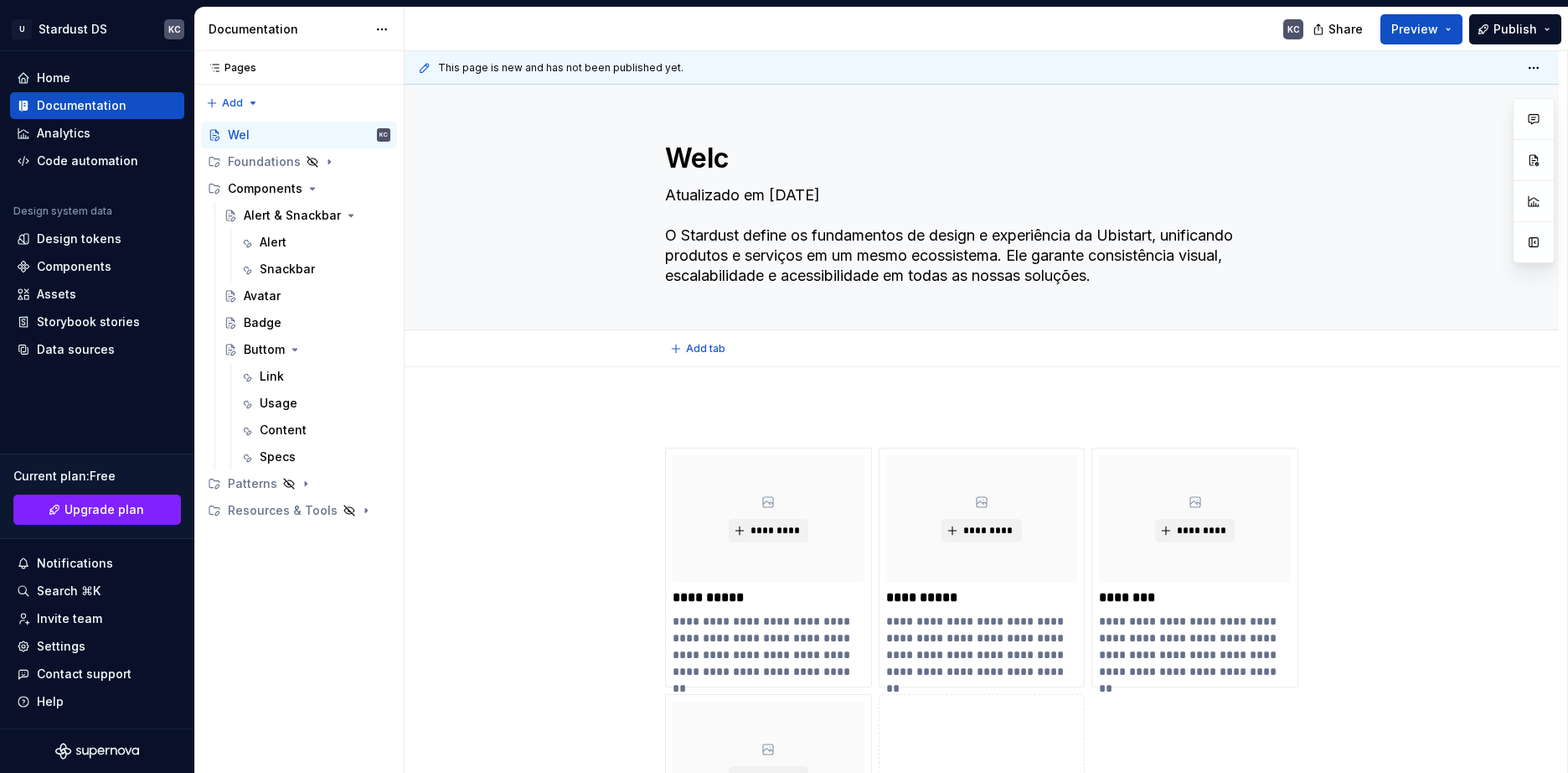
type textarea "*"
type textarea "Welco"
type textarea "*"
type textarea "Welcom"
type textarea "*"
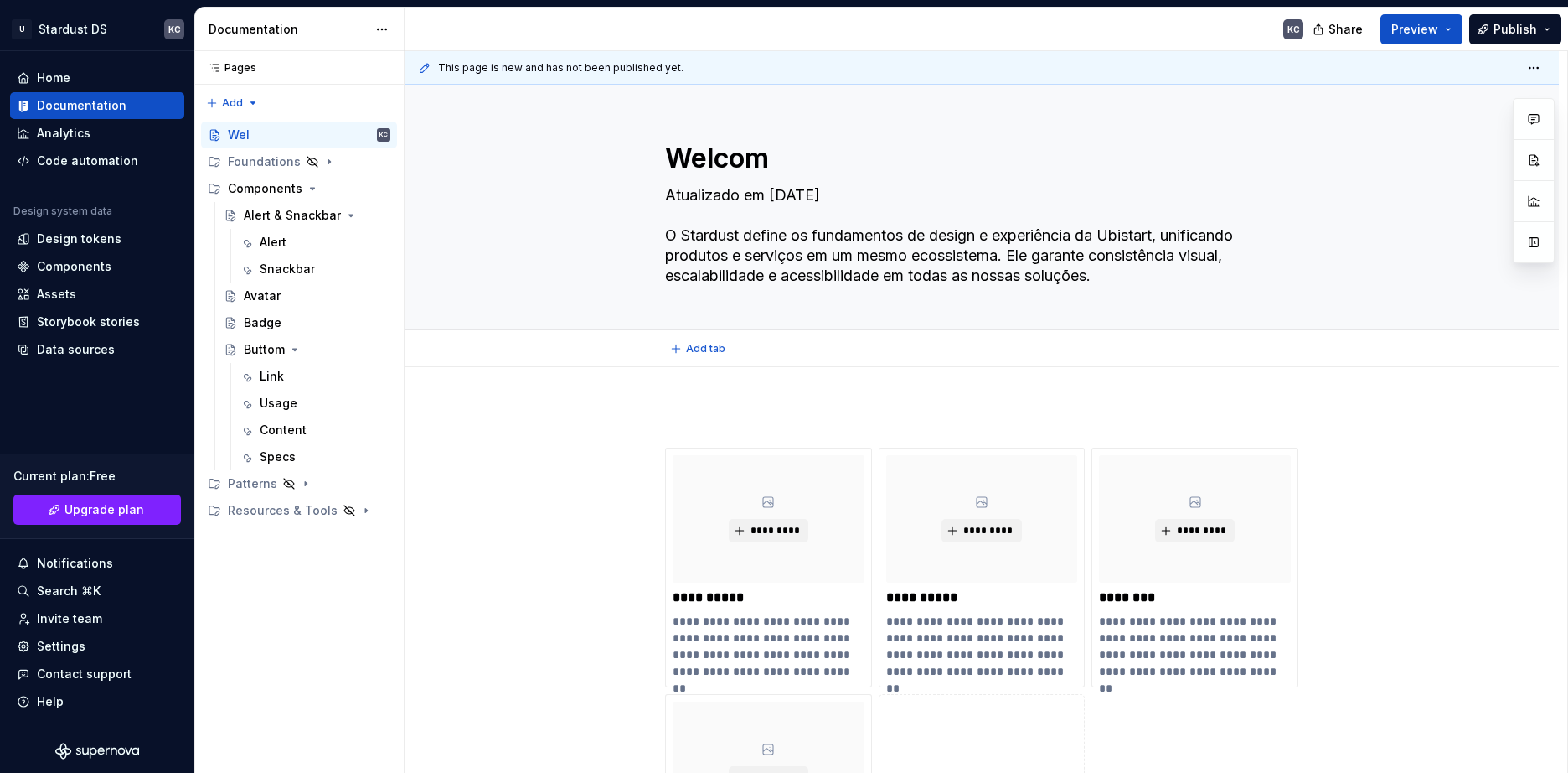
type textarea "Welcome"
type textarea "*"
type textarea "Welcome!"
type textarea "*"
type textarea "Welcome!"
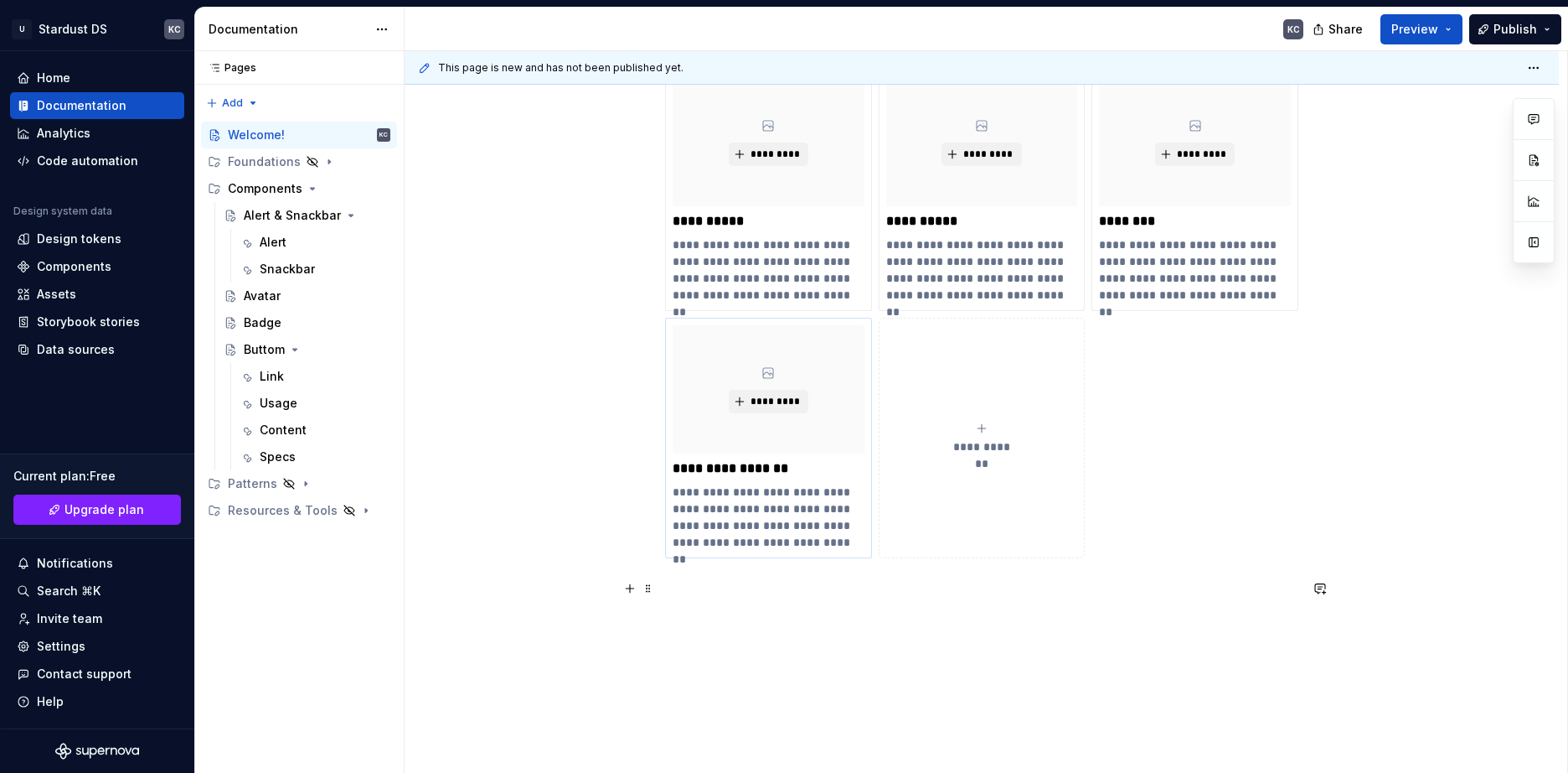
scroll to position [369, 0]
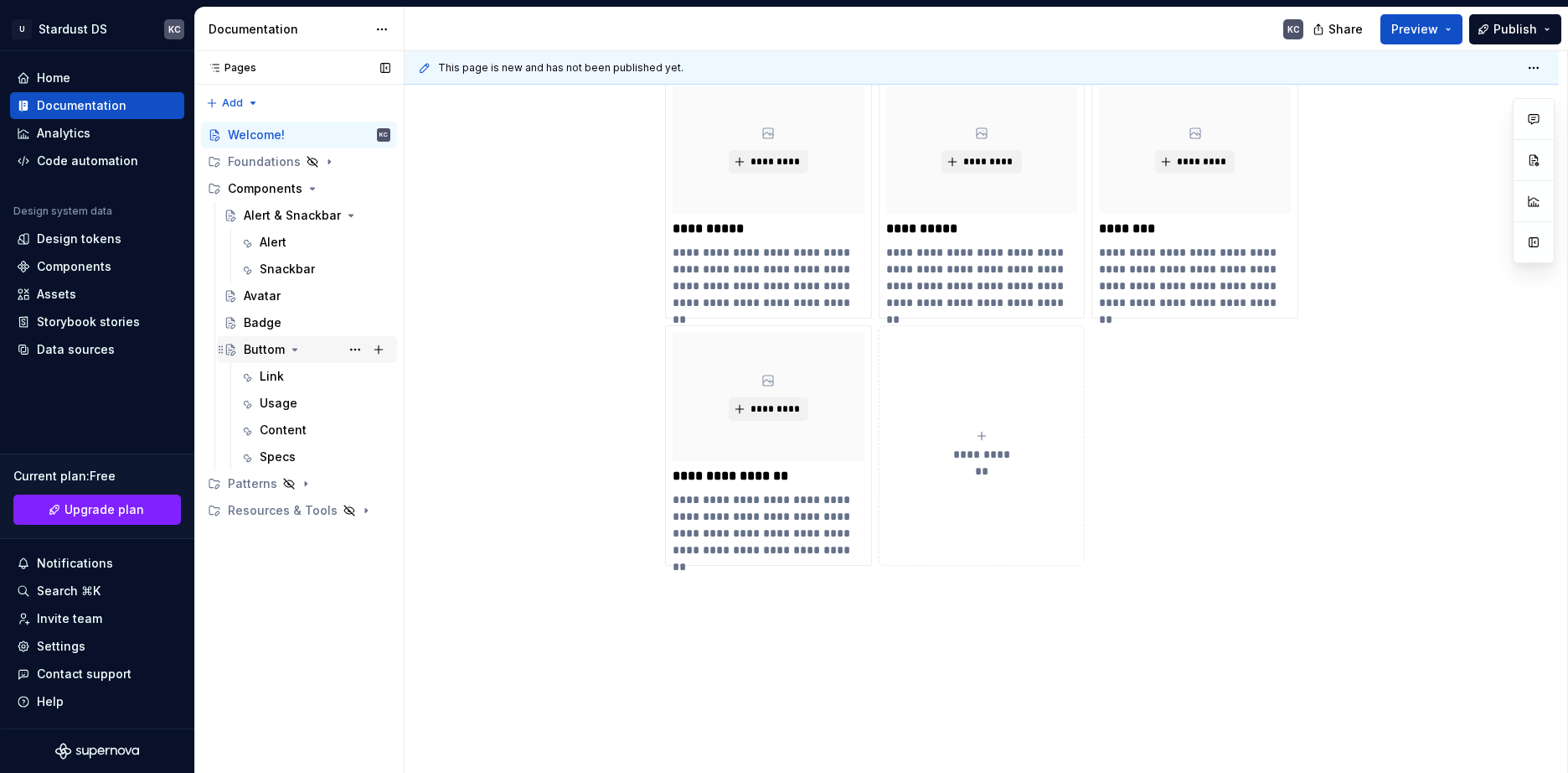
click at [271, 346] on div "Buttom" at bounding box center [264, 348] width 41 height 17
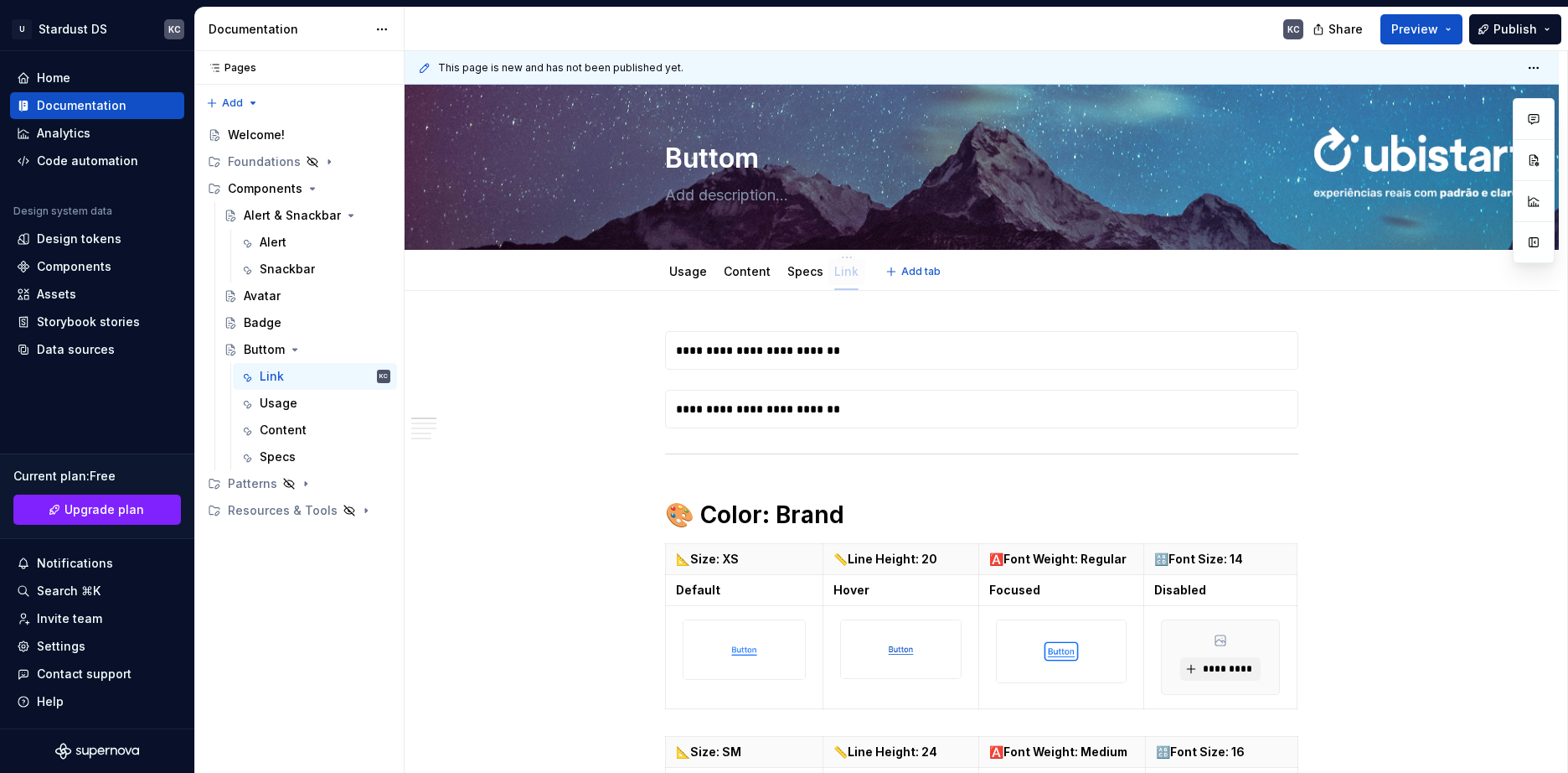
drag, startPoint x: 682, startPoint y: 269, endPoint x: 848, endPoint y: 272, distance: 166.0
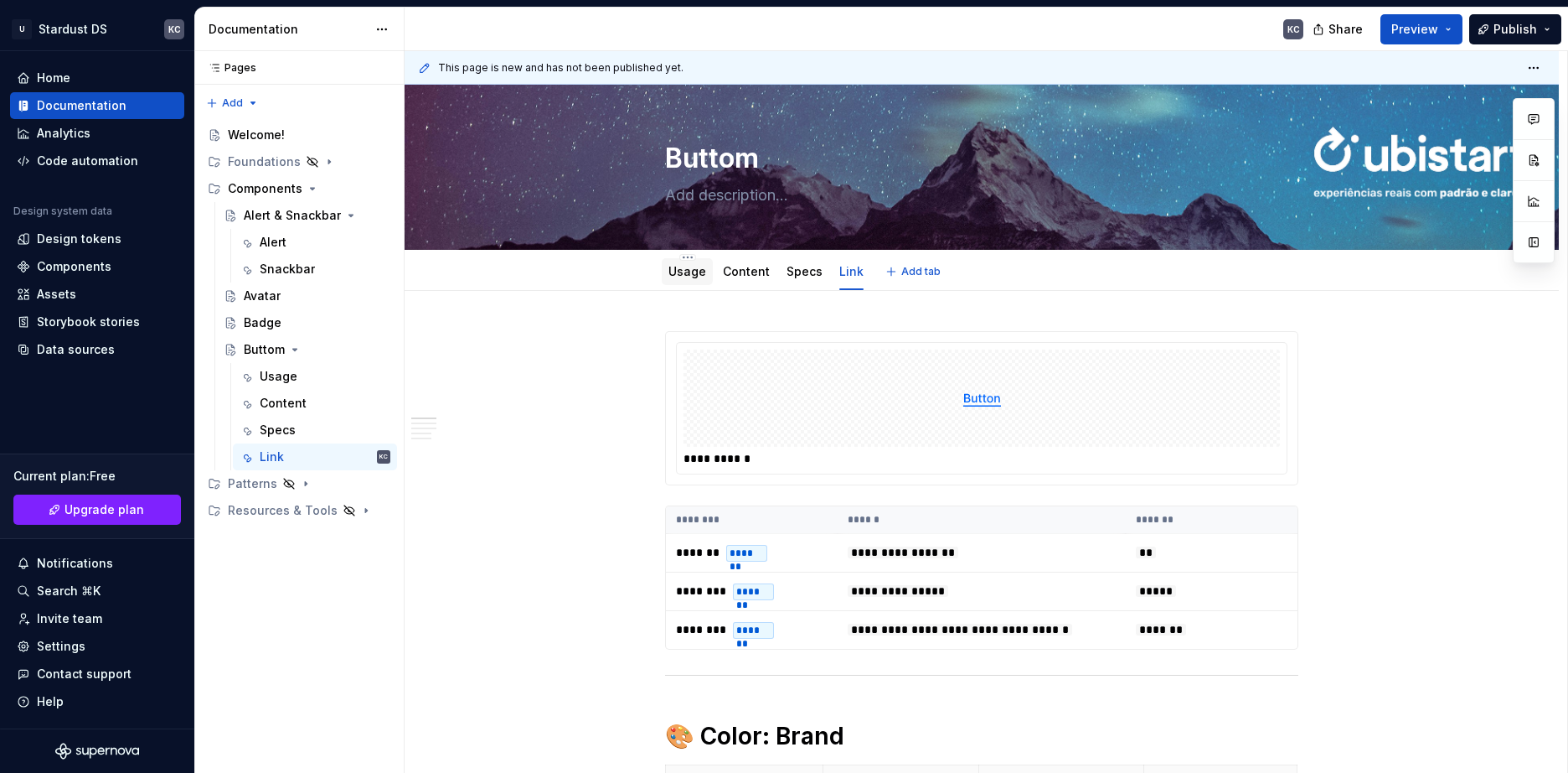
click at [671, 275] on link "Usage" at bounding box center [687, 270] width 38 height 15
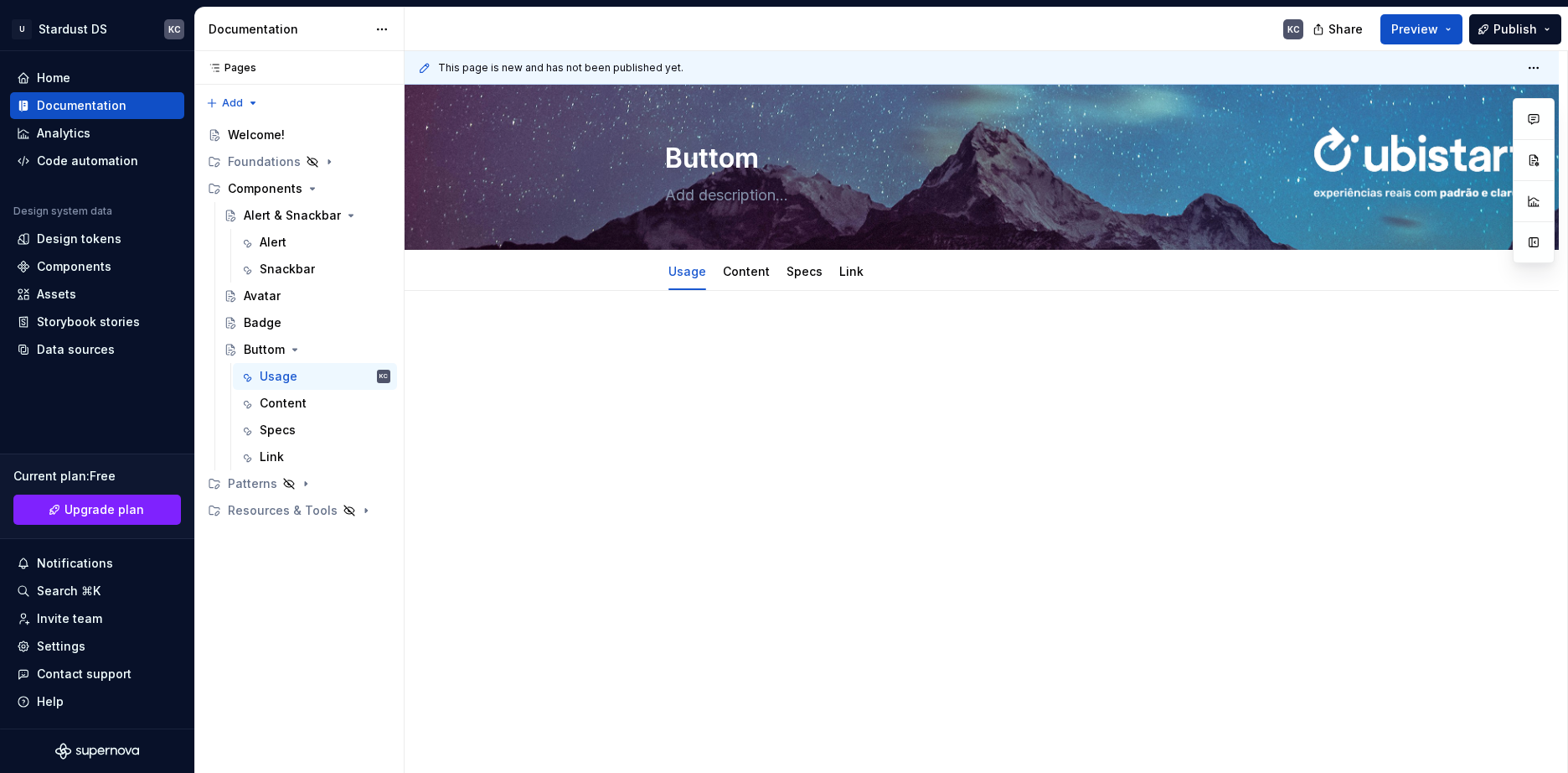
type textarea "*"
